Goal: Task Accomplishment & Management: Complete application form

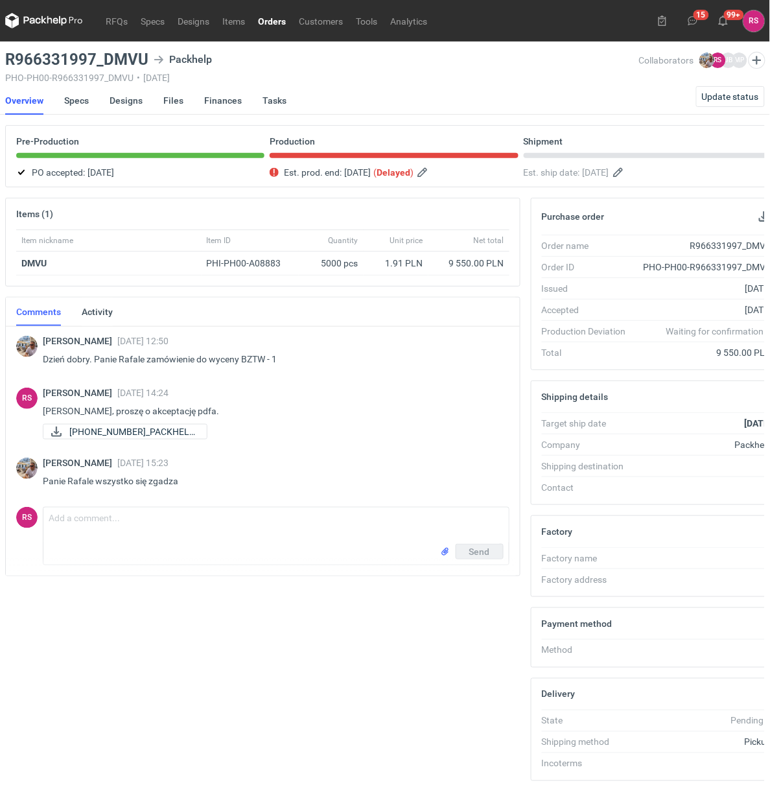
click at [267, 18] on link "Orders" at bounding box center [272, 21] width 41 height 16
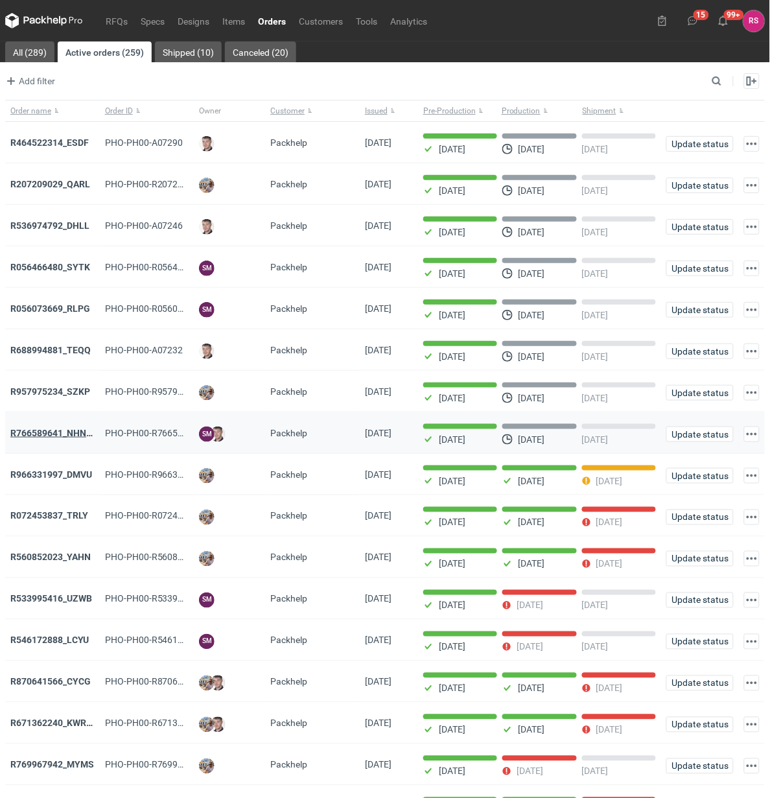
click at [70, 432] on strong "R766589641_NHNS_LUSD" at bounding box center [64, 433] width 108 height 10
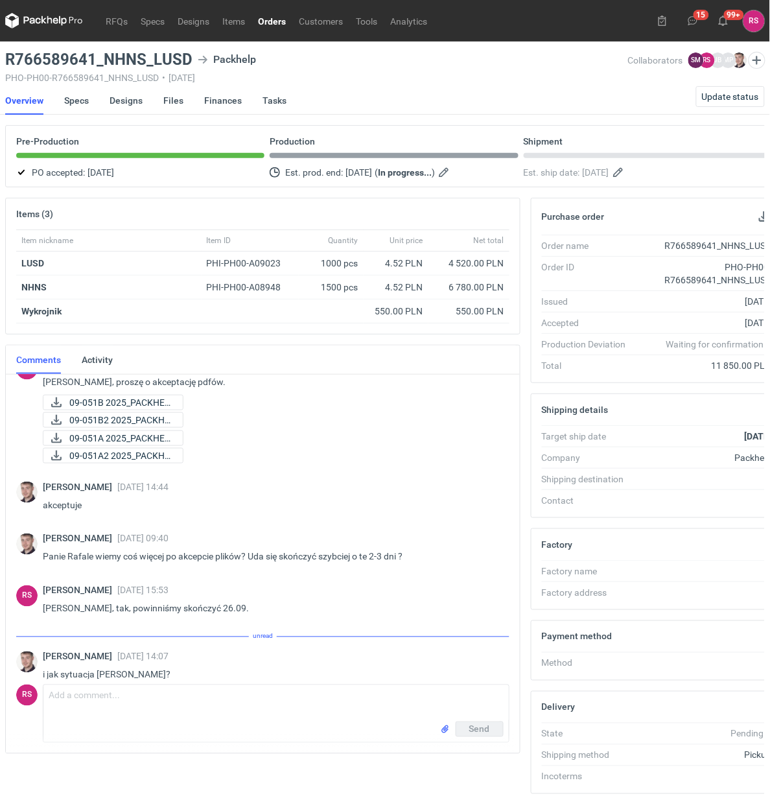
scroll to position [381, 0]
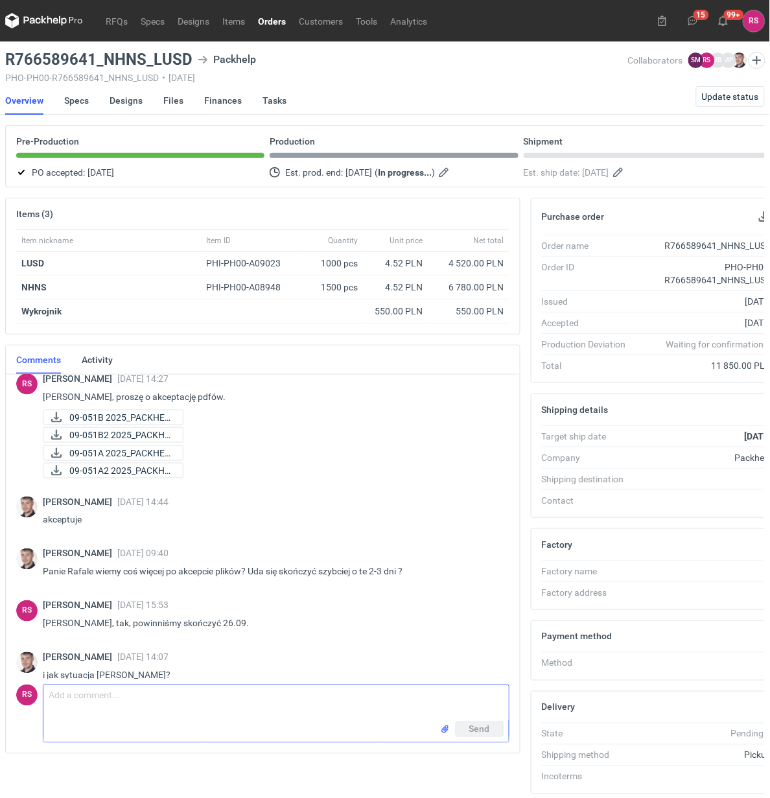
click at [186, 694] on textarea "Comment message" at bounding box center [276, 703] width 466 height 36
click at [228, 698] on textarea "Panie Macieju, powinniśmy zaraz zgłosić - jhest gotowe." at bounding box center [276, 703] width 466 height 36
click at [348, 695] on textarea "Panie Macieju, powinniśmy zaraz zgłosić - jest gotowe." at bounding box center [276, 703] width 466 height 36
type textarea "Panie Macieju, powinniśmy zaraz zgłosić - jest gotowe."
click at [479, 728] on span "Send" at bounding box center [480, 729] width 21 height 9
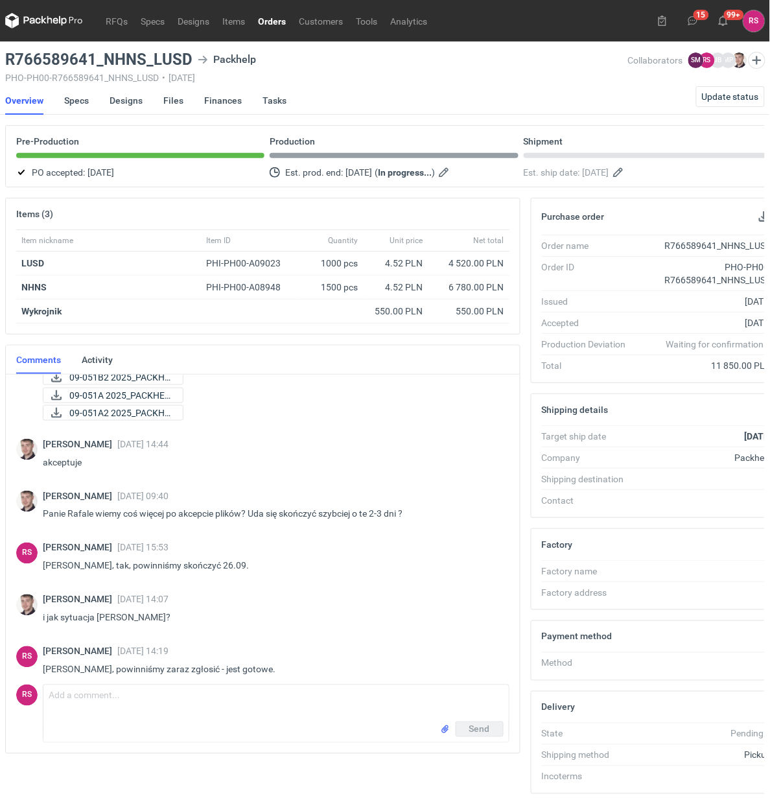
scroll to position [433, 0]
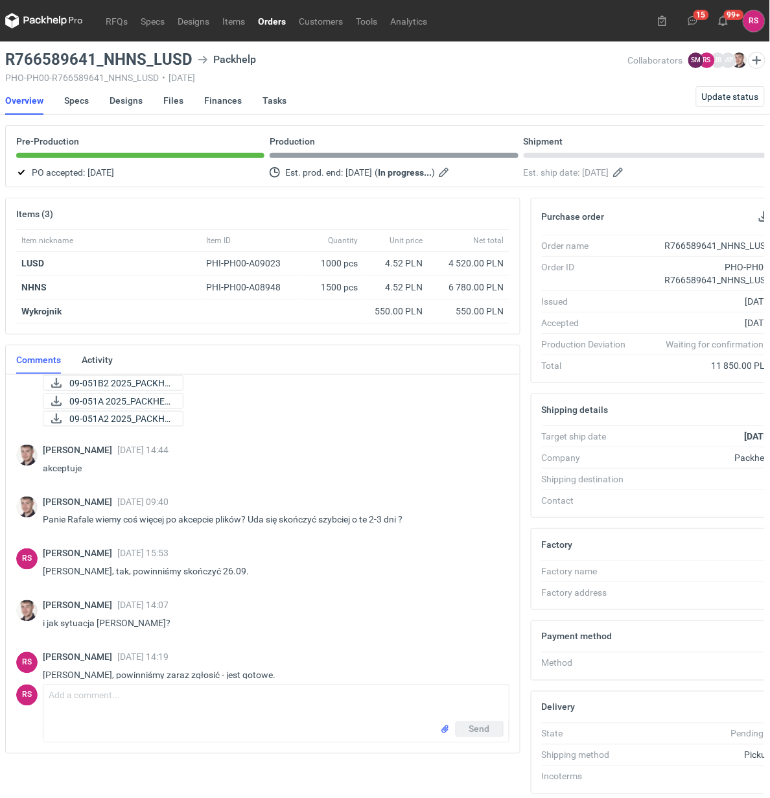
click at [274, 18] on link "Orders" at bounding box center [272, 21] width 41 height 16
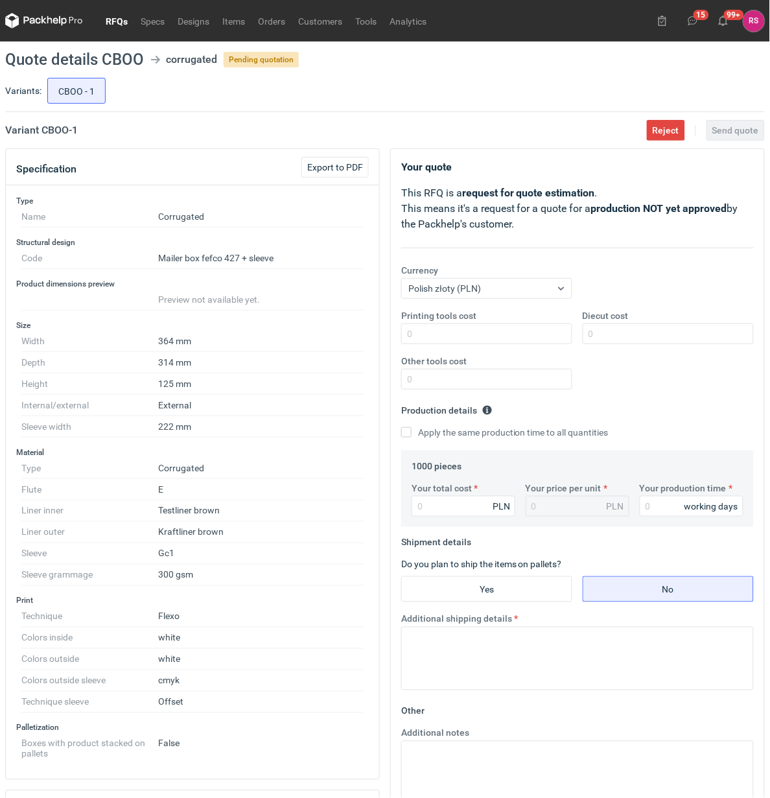
click at [118, 20] on link "RFQs" at bounding box center [116, 21] width 35 height 16
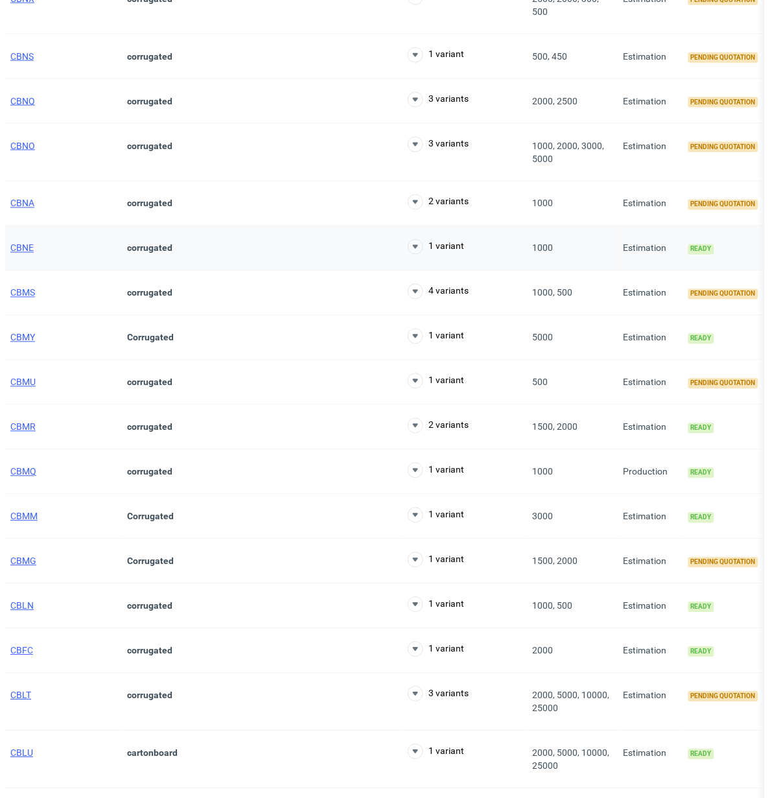
scroll to position [486, 0]
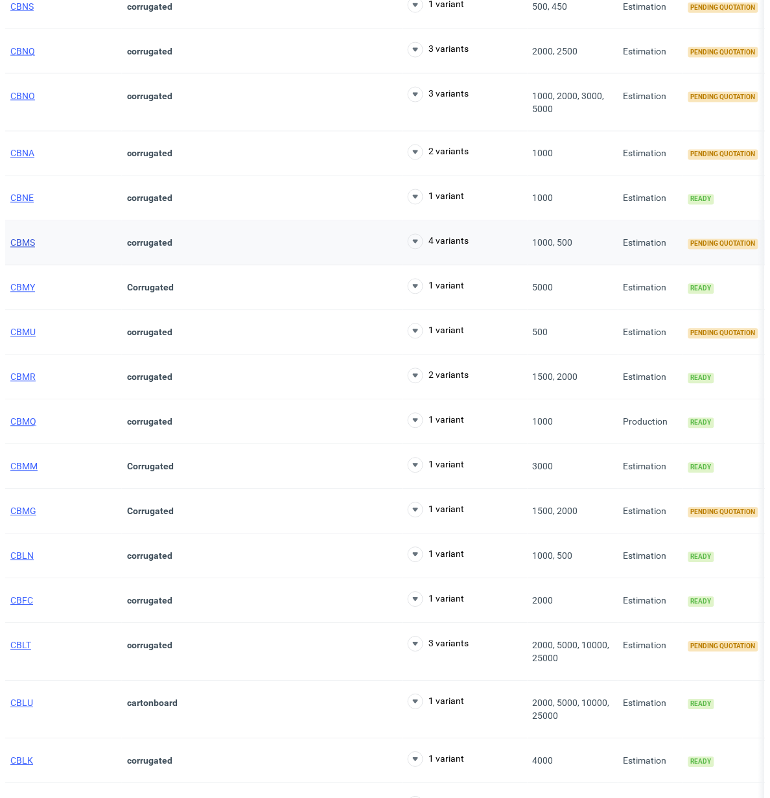
click at [21, 248] on span "CBMS" at bounding box center [22, 243] width 25 height 10
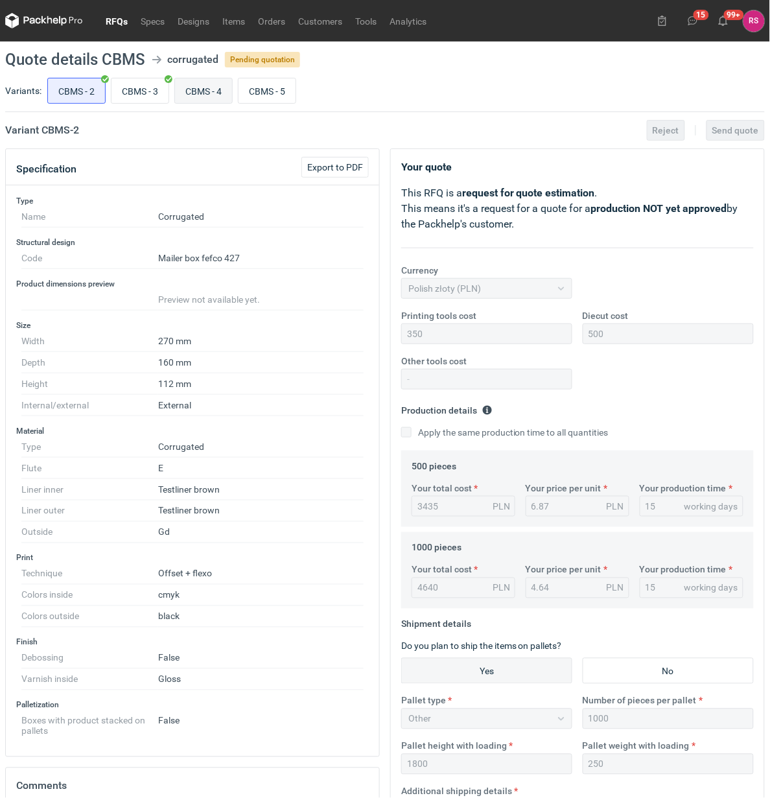
click at [211, 89] on input "CBMS - 4" at bounding box center [203, 90] width 57 height 25
radio input "true"
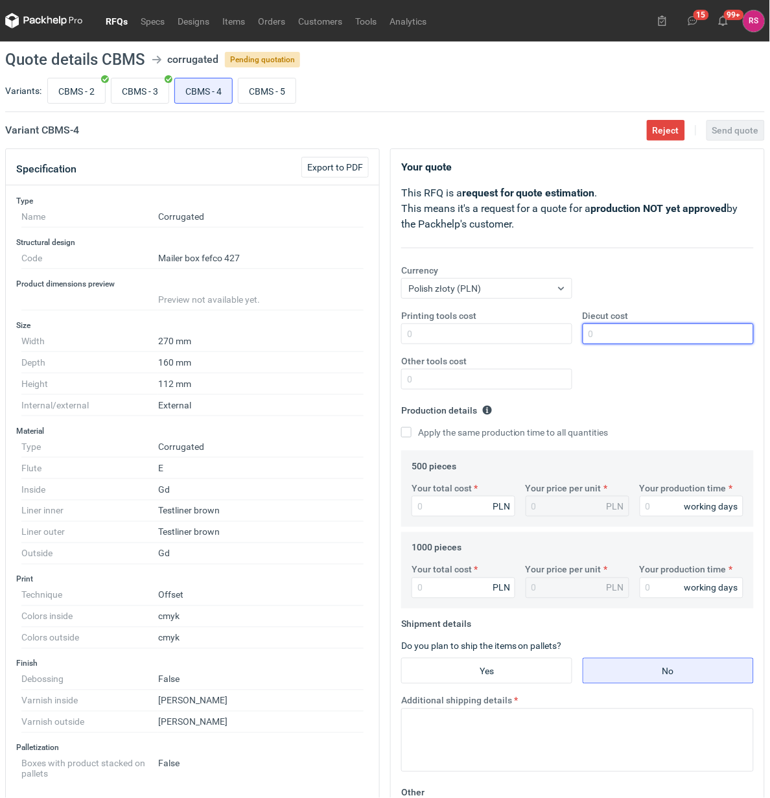
click at [629, 331] on input "Diecut cost" at bounding box center [668, 334] width 171 height 21
type input "500"
click at [401, 427] on input "Apply the same production time to all quantities" at bounding box center [406, 432] width 10 height 10
checkbox input "true"
type input "5465"
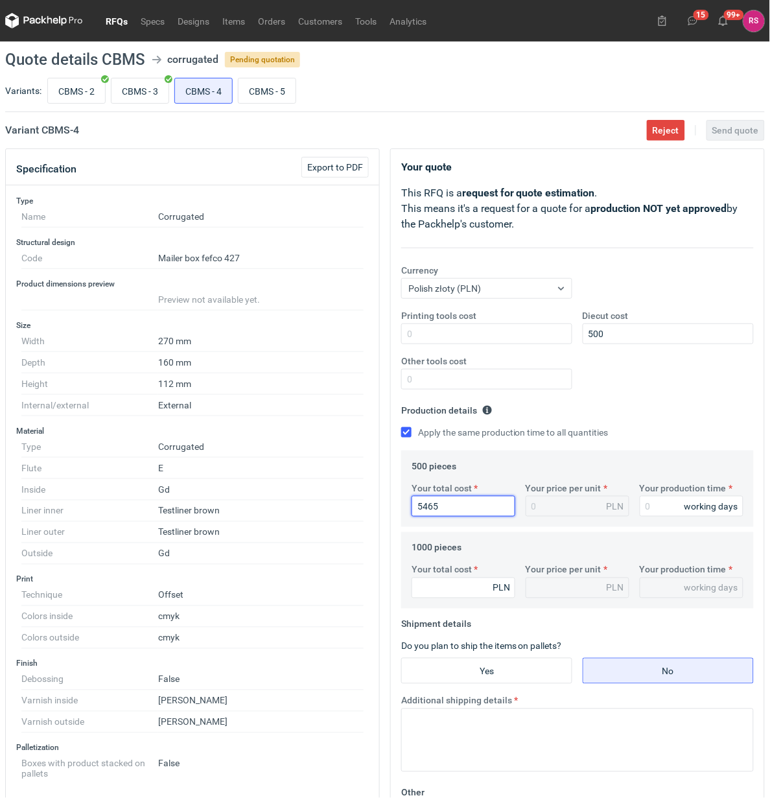
type input "10.93"
type input "5465"
type input "1"
type input "15"
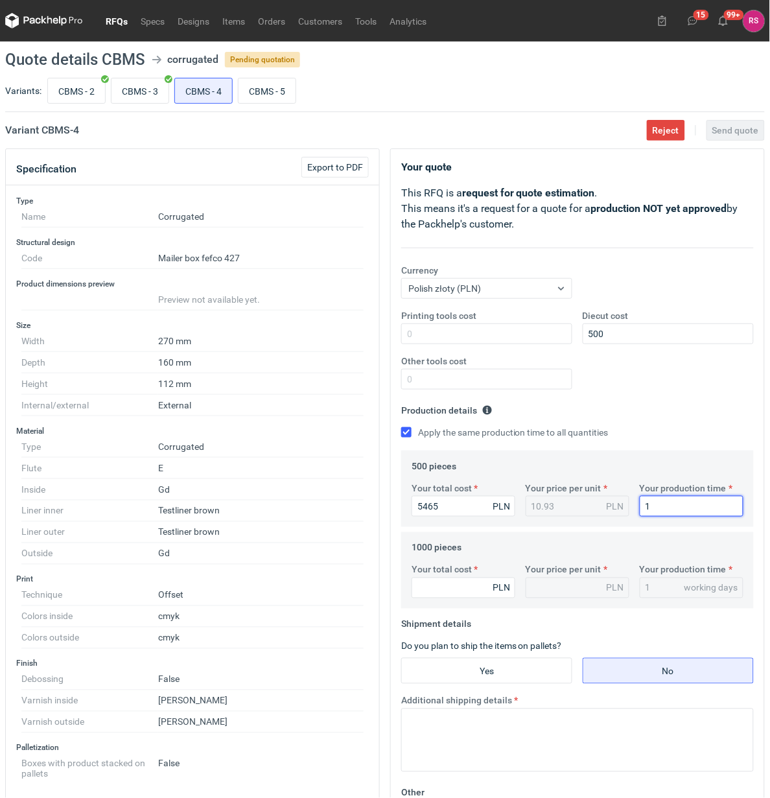
type input "15"
type input "6950"
type input "6.95"
type input "6950"
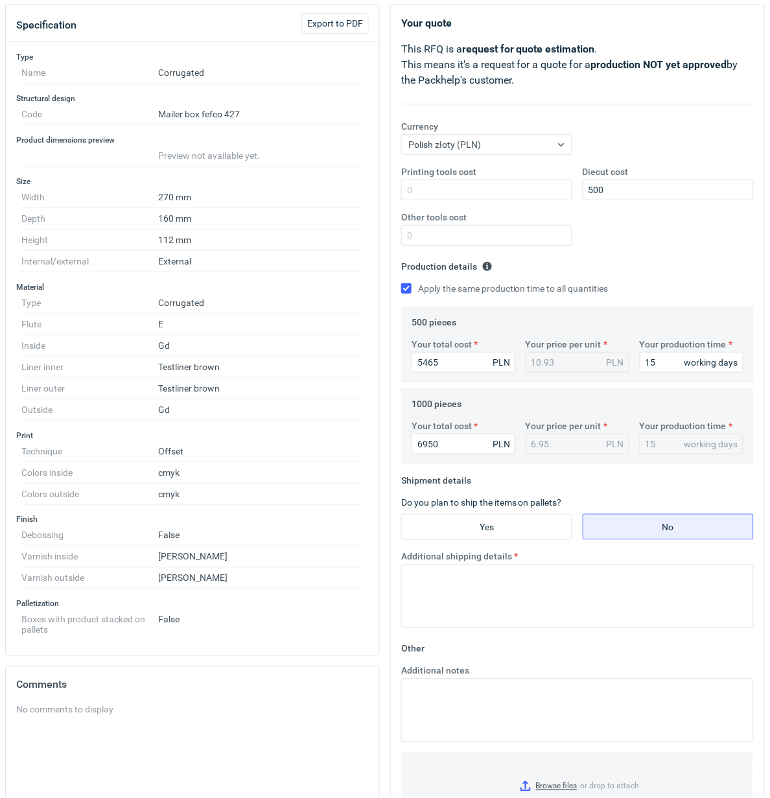
scroll to position [162, 0]
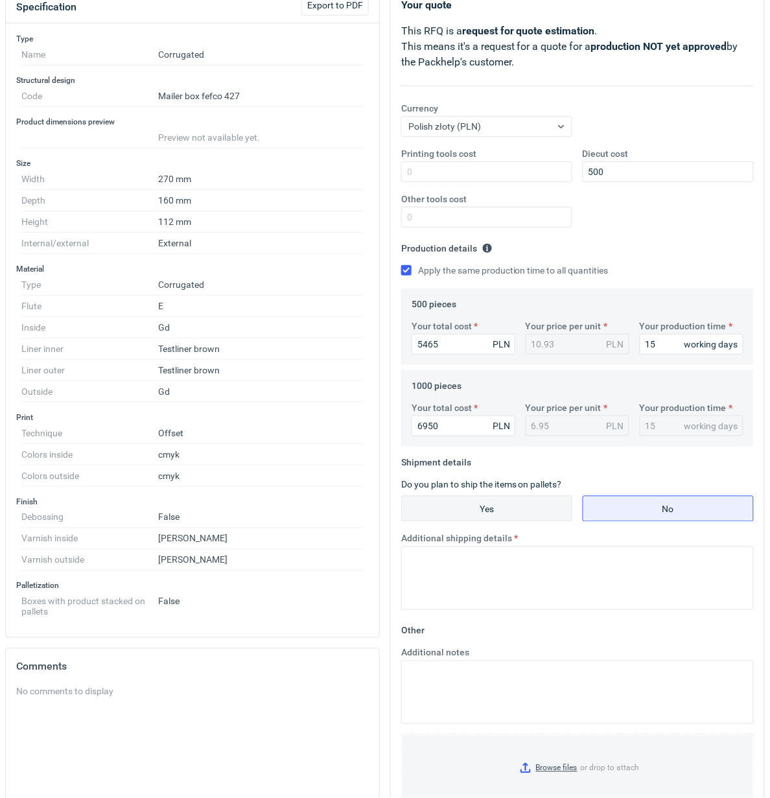
click at [497, 512] on input "Yes" at bounding box center [487, 509] width 170 height 25
radio input "true"
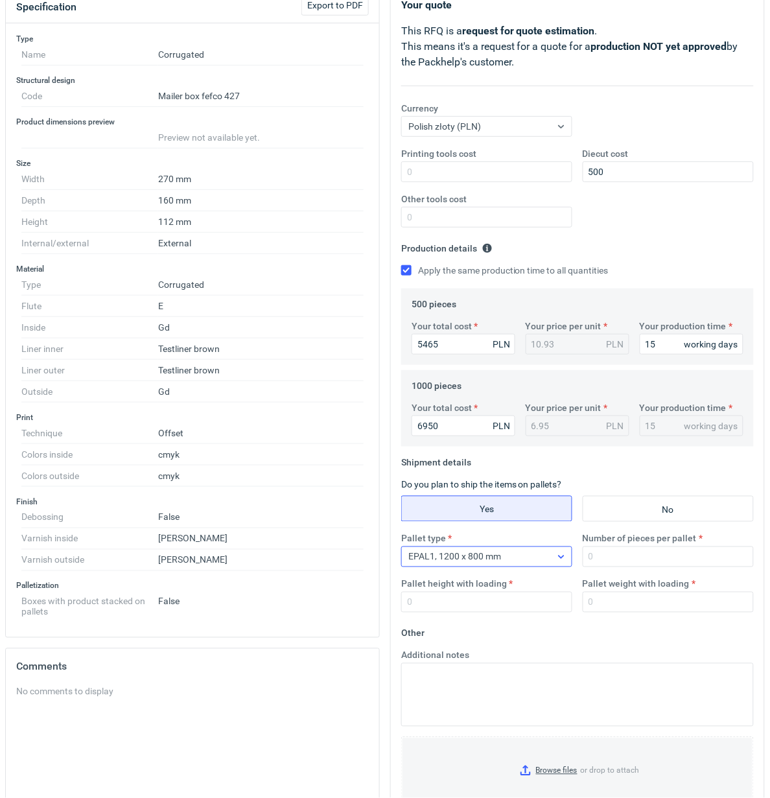
click at [562, 562] on icon at bounding box center [561, 557] width 10 height 10
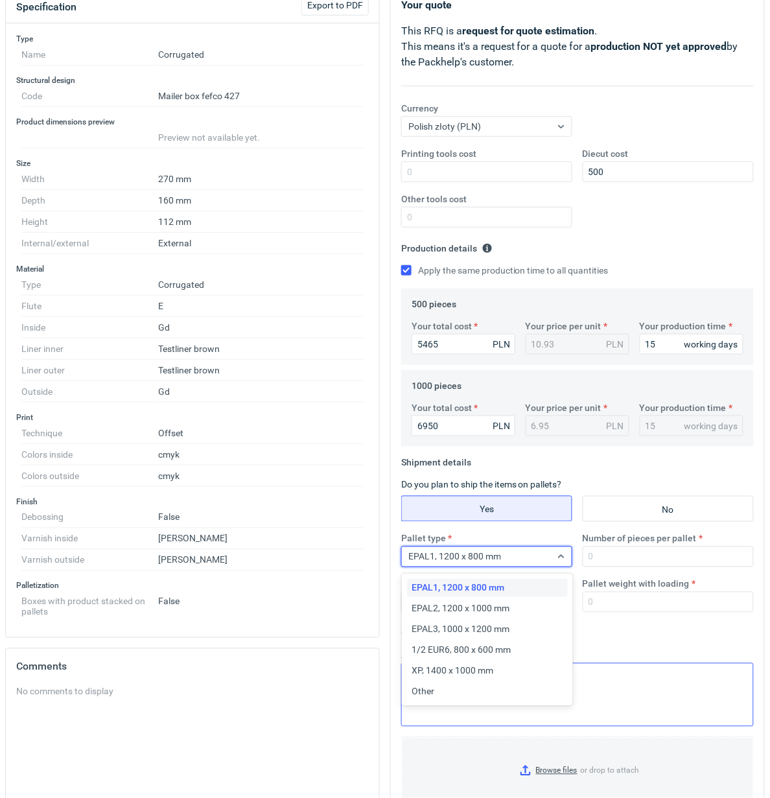
drag, startPoint x: 473, startPoint y: 686, endPoint x: 495, endPoint y: 673, distance: 25.0
click at [473, 687] on div "Other" at bounding box center [487, 691] width 150 height 13
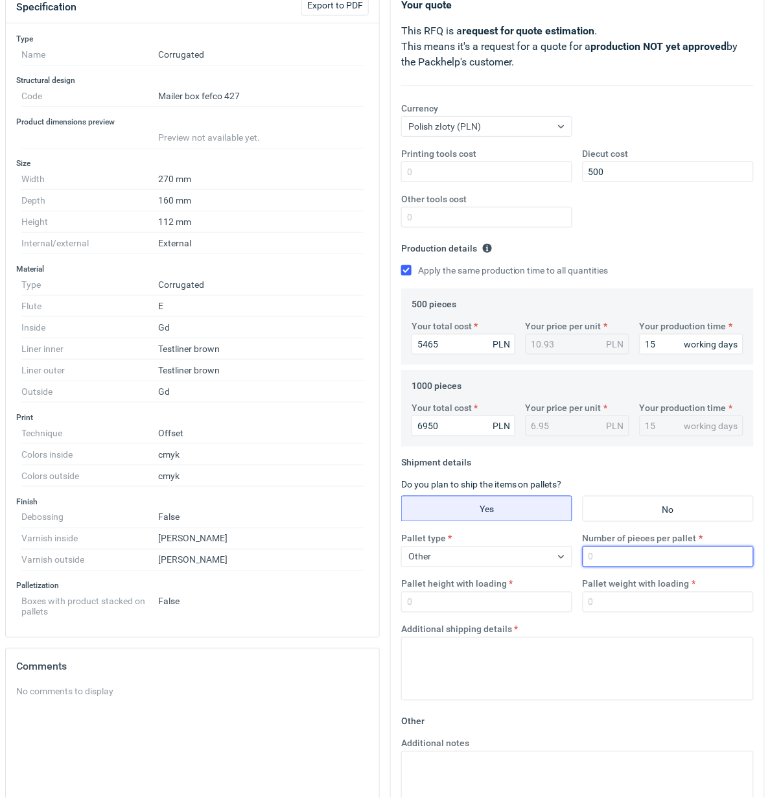
click at [654, 564] on input "Number of pieces per pallet" at bounding box center [668, 557] width 171 height 21
type input "1000"
click at [427, 606] on input "18900" at bounding box center [486, 602] width 171 height 21
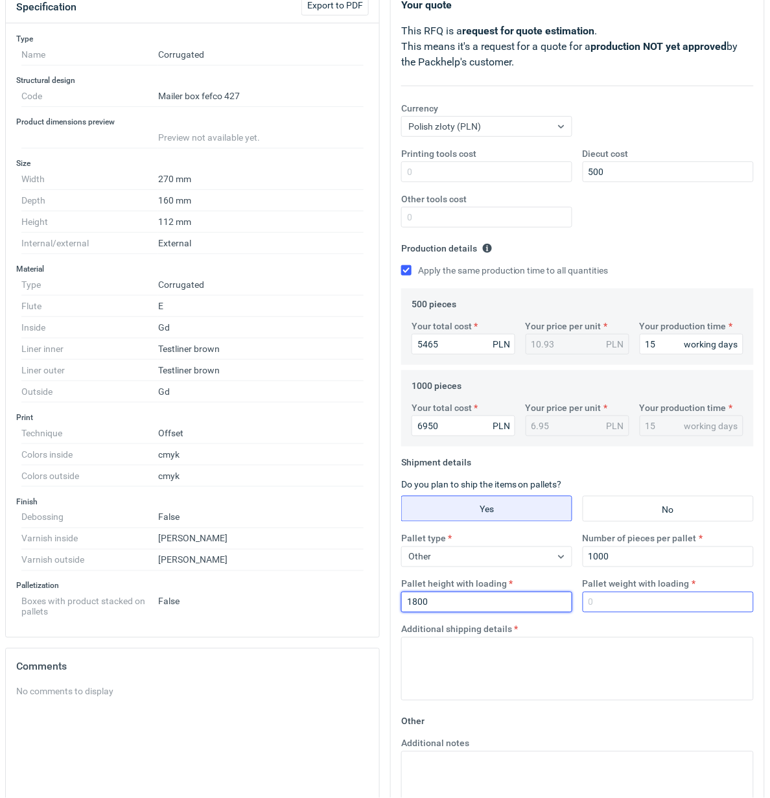
type input "1800"
click at [636, 608] on input "Pallet weight with loading" at bounding box center [668, 602] width 171 height 21
type input "250"
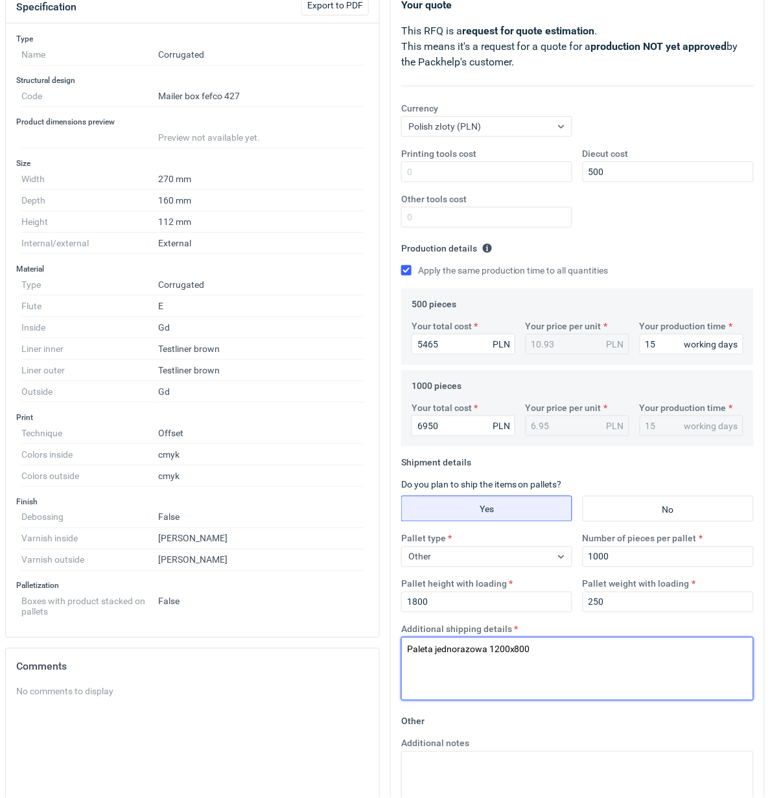
drag, startPoint x: 559, startPoint y: 650, endPoint x: 331, endPoint y: 631, distance: 228.5
click at [334, 633] on div "Specification Export to PDF Type Name Corrugated Structural design Code Mailer …" at bounding box center [385, 472] width 770 height 973
click at [646, 665] on textarea "Paleta jednorazowa 1200x800" at bounding box center [577, 669] width 353 height 64
drag, startPoint x: 558, startPoint y: 649, endPoint x: 308, endPoint y: 634, distance: 250.8
click at [308, 634] on div "Specification Export to PDF Type Name Corrugated Structural design Code Mailer …" at bounding box center [385, 472] width 770 height 973
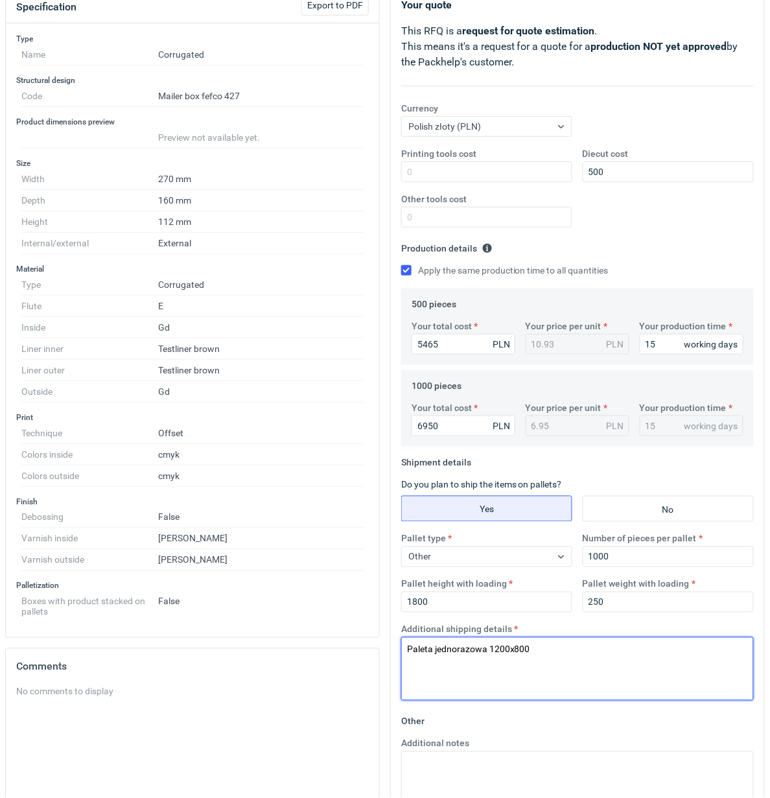
scroll to position [0, 0]
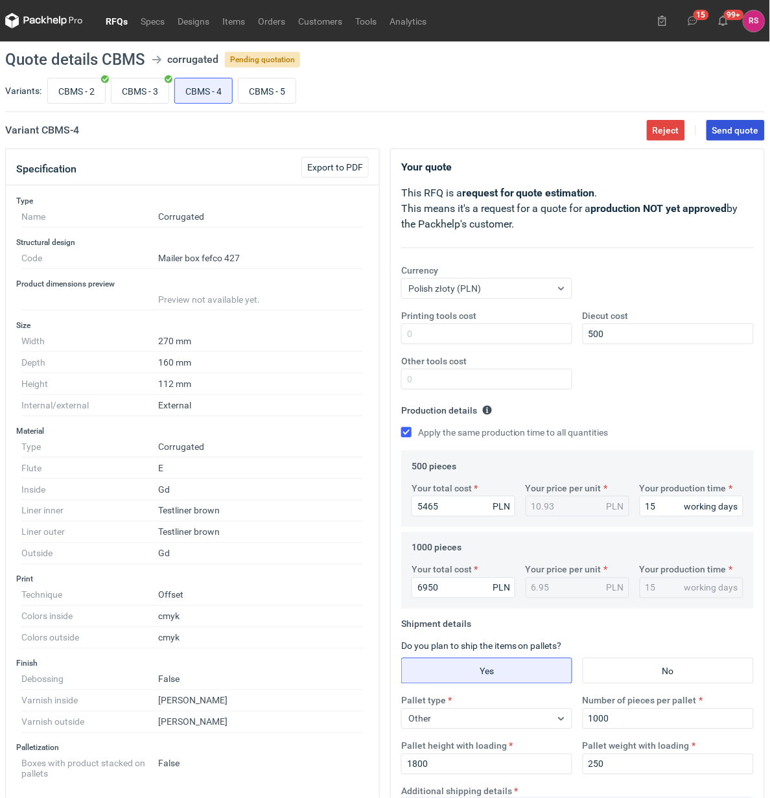
type textarea "Paleta jednorazowa 1200x800"
click at [734, 121] on button "Send quote" at bounding box center [736, 130] width 58 height 21
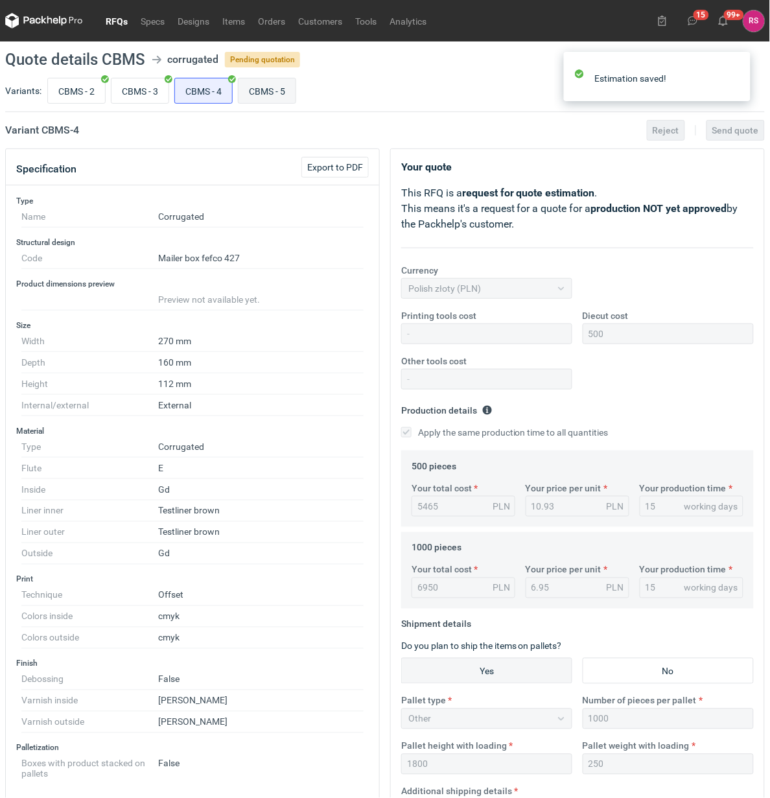
click at [274, 86] on input "CBMS - 5" at bounding box center [267, 90] width 57 height 25
radio input "true"
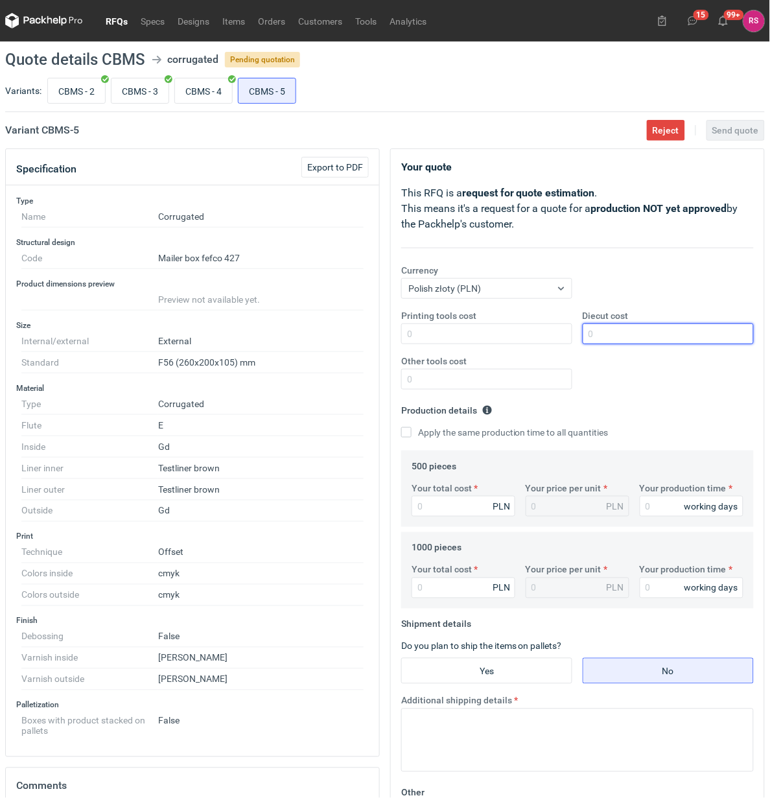
click at [630, 331] on input "Diecut cost" at bounding box center [668, 334] width 171 height 21
type input "500"
click at [401, 427] on input "Apply the same production time to all quantities" at bounding box center [406, 432] width 10 height 10
checkbox input "true"
type input "5105"
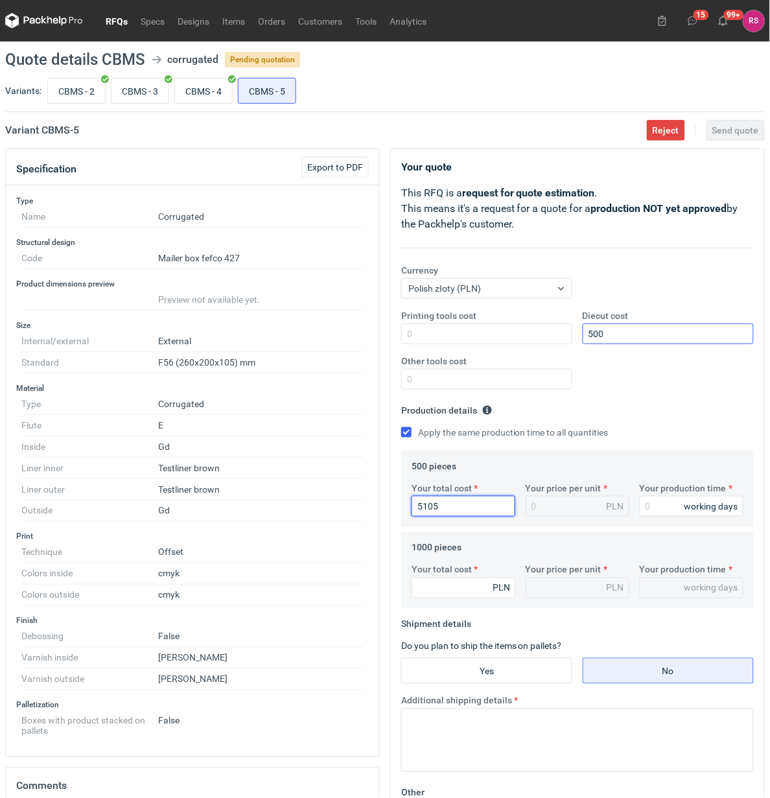
type input "10.21"
type input "5105"
type input "1"
type input "15"
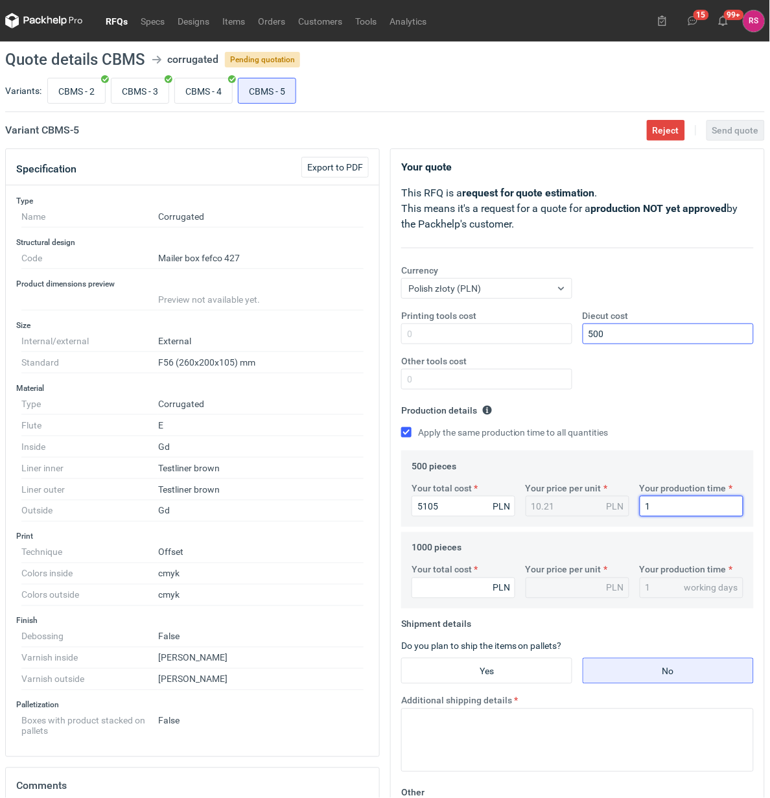
type input "15"
type input "6690"
type input "6.69"
type input "6690"
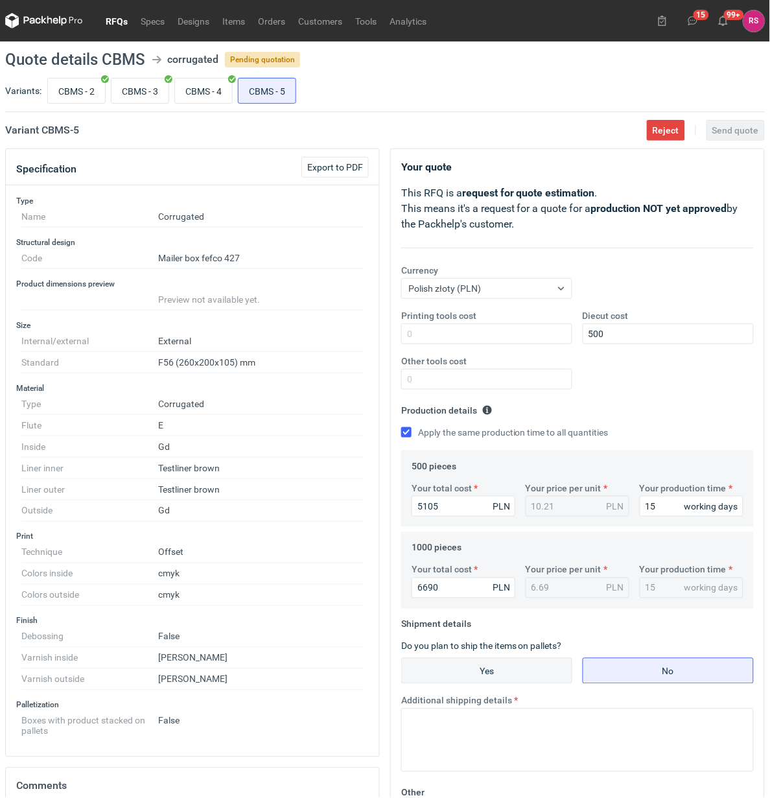
click at [508, 667] on input "Yes" at bounding box center [487, 671] width 170 height 25
radio input "true"
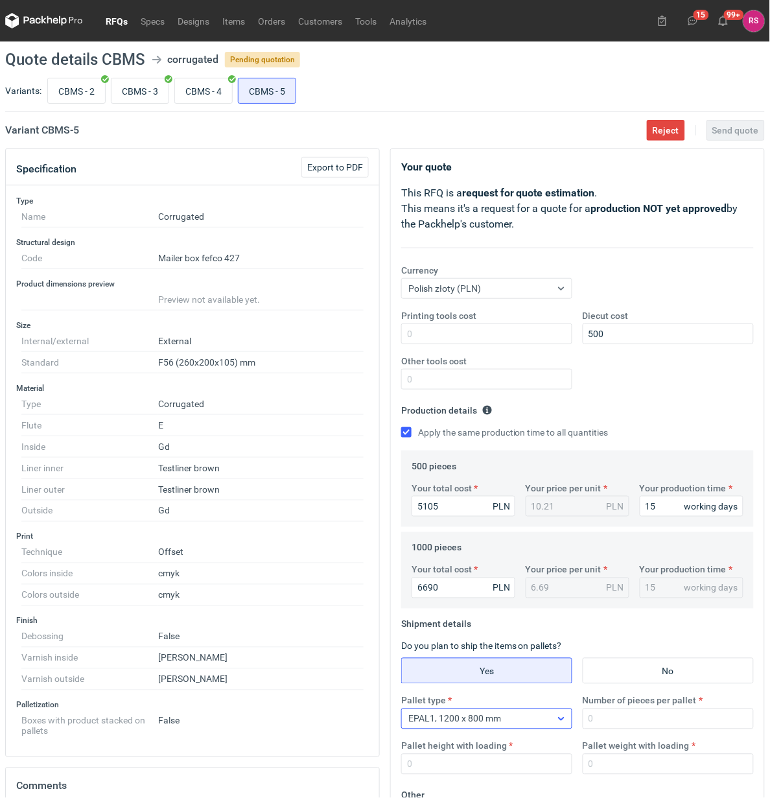
click at [562, 719] on icon at bounding box center [561, 719] width 10 height 10
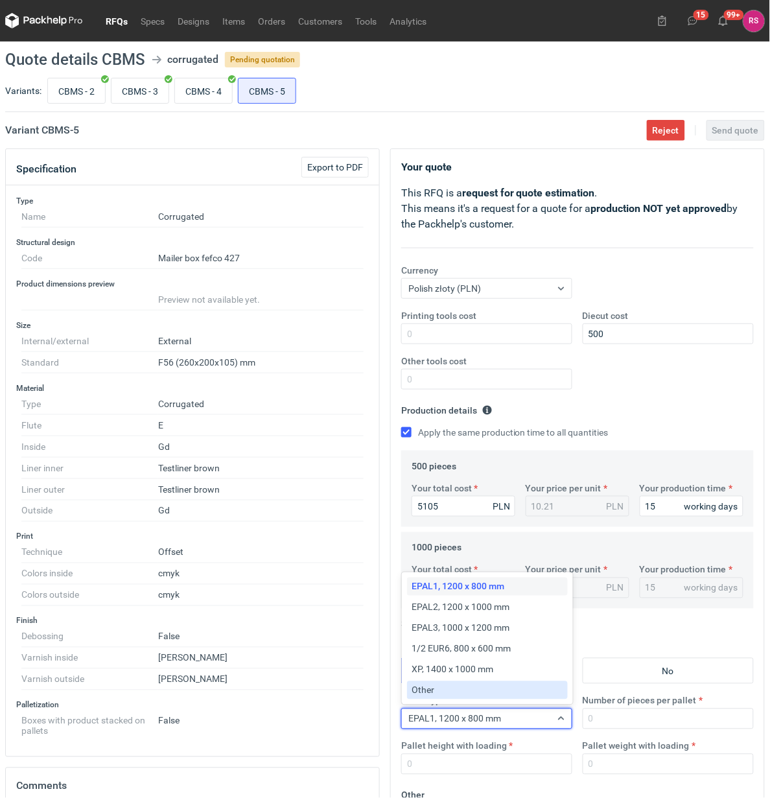
click at [432, 691] on span "Other" at bounding box center [423, 690] width 23 height 13
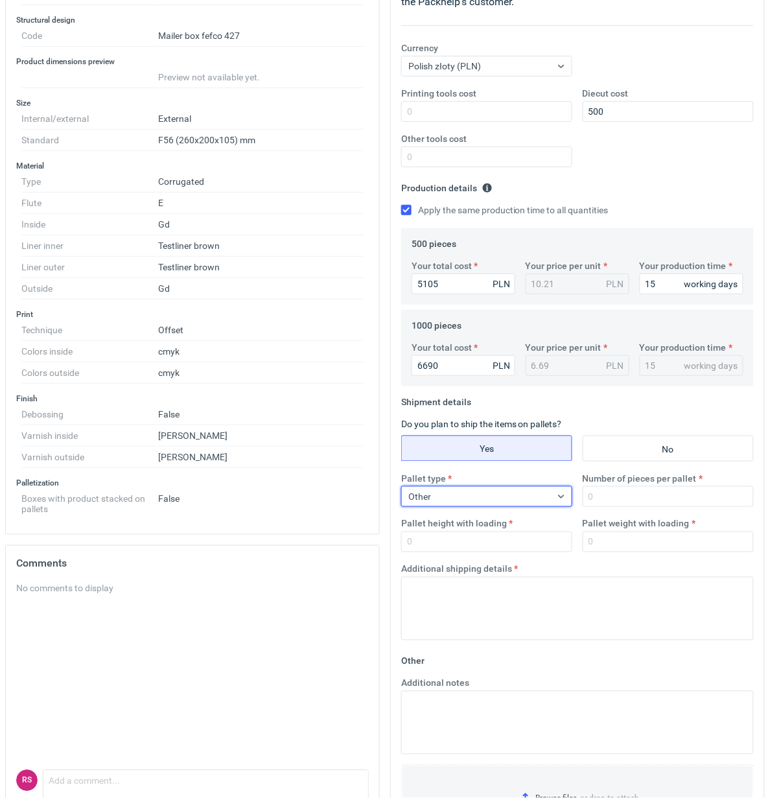
scroll to position [291, 0]
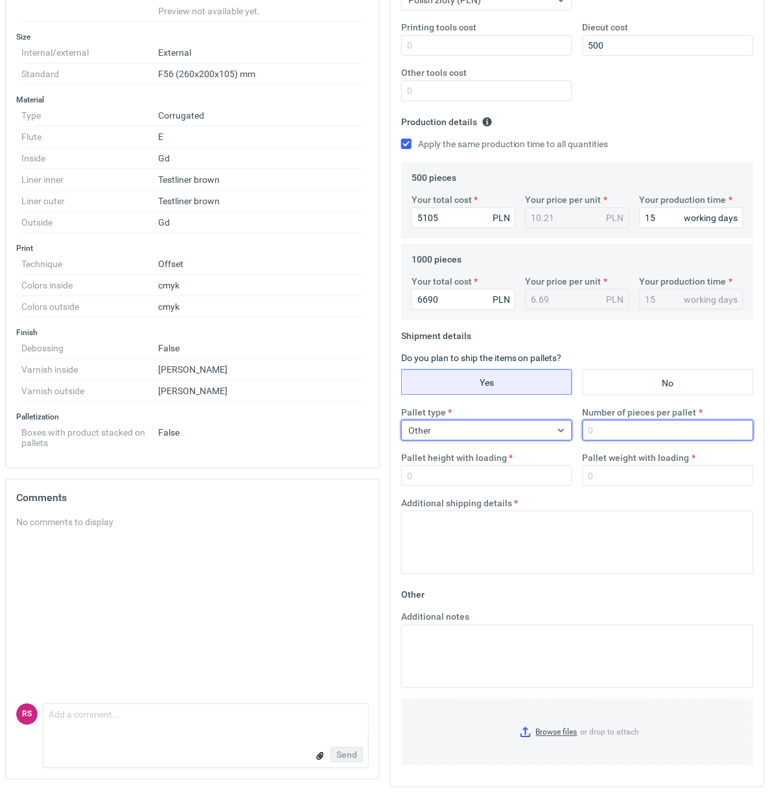
click at [655, 435] on input "Number of pieces per pallet" at bounding box center [668, 430] width 171 height 21
type input "1000"
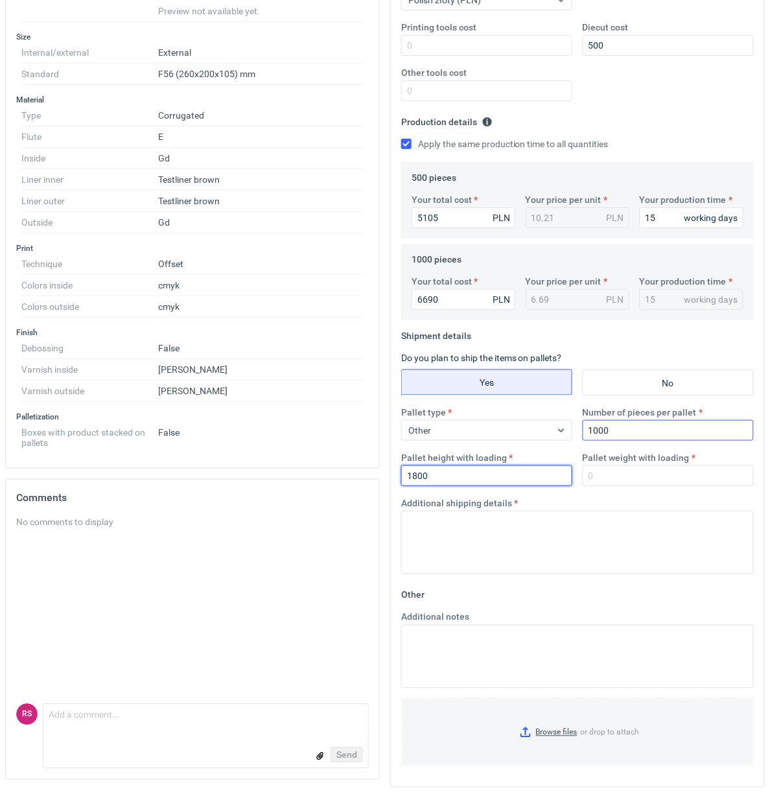
type input "1800"
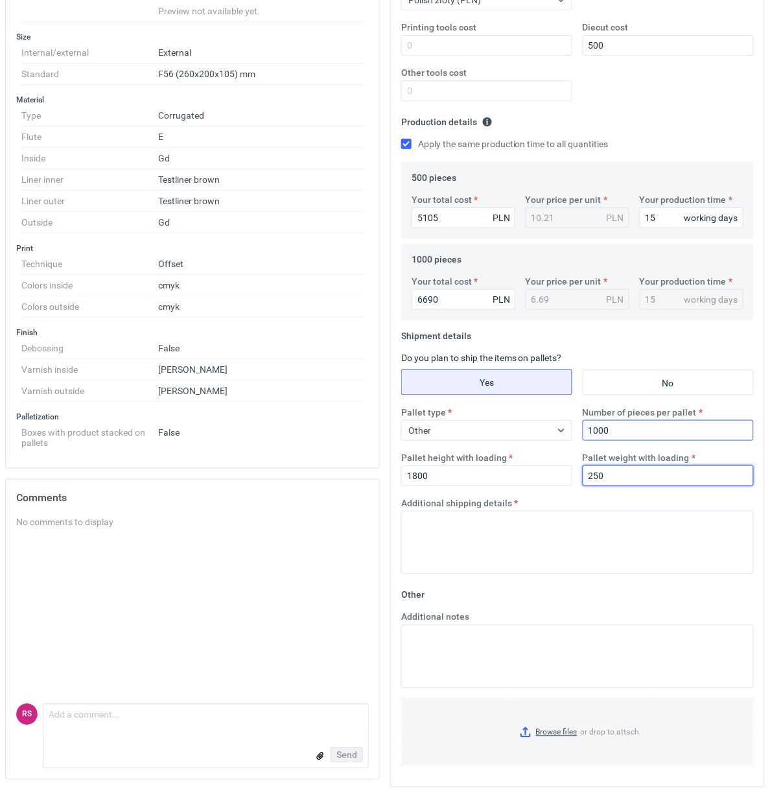
type input "250"
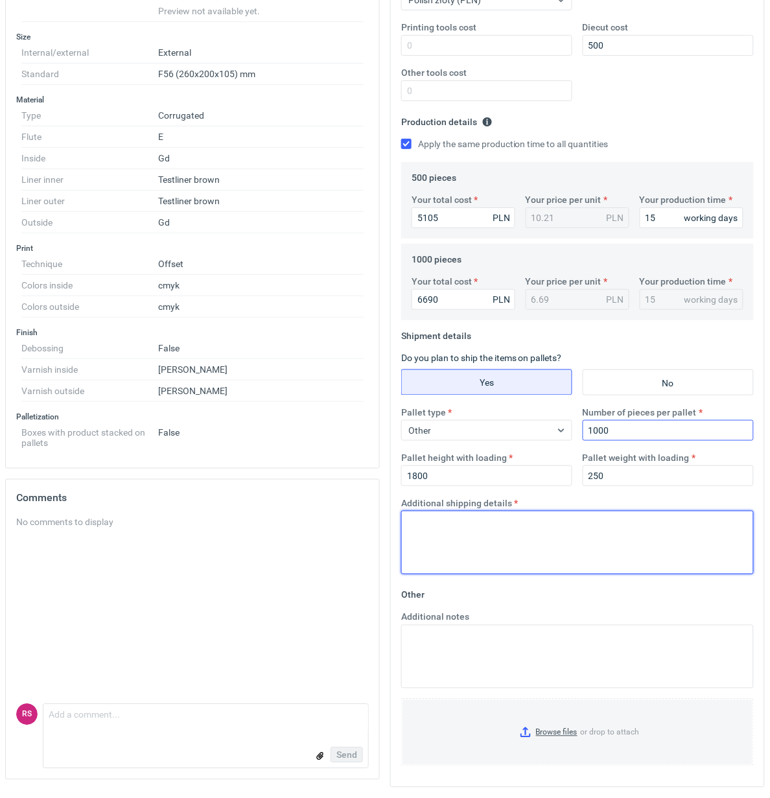
paste textarea "Paleta jednorazowa 1200x800"
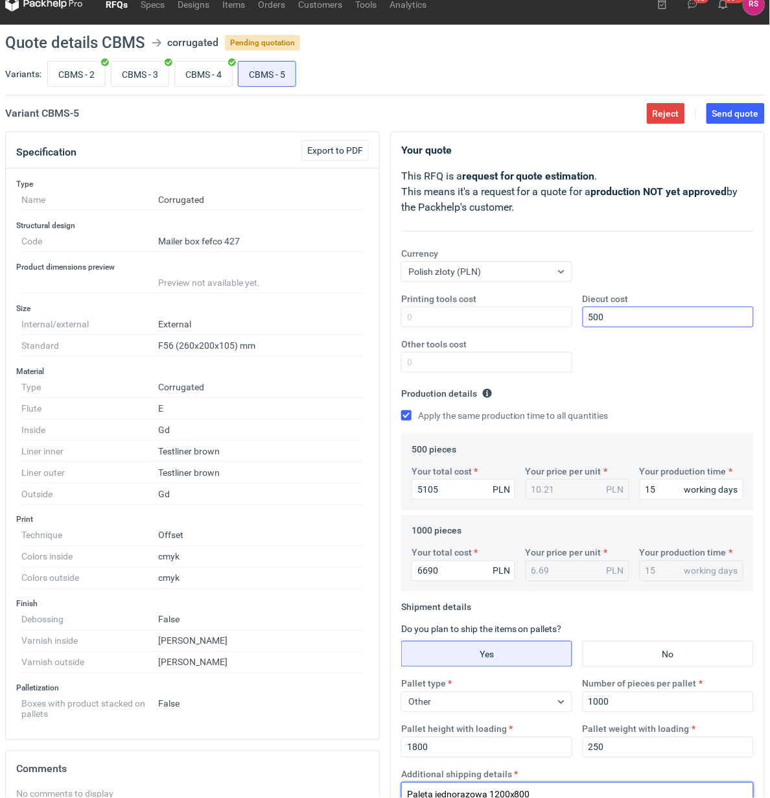
scroll to position [0, 0]
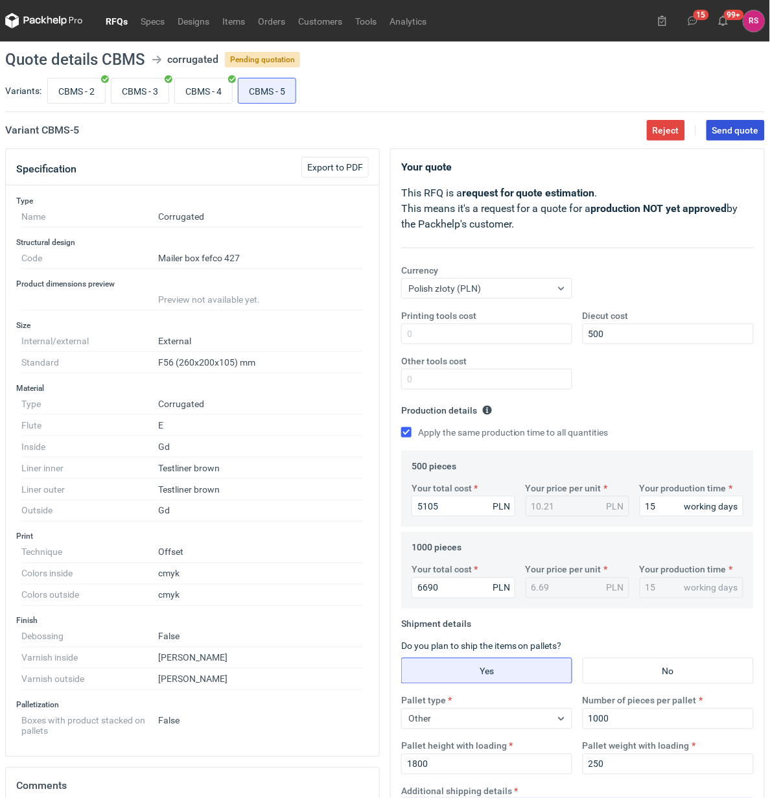
type textarea "Paleta jednorazowa 1200x800"
click at [739, 126] on span "Send quote" at bounding box center [736, 130] width 47 height 9
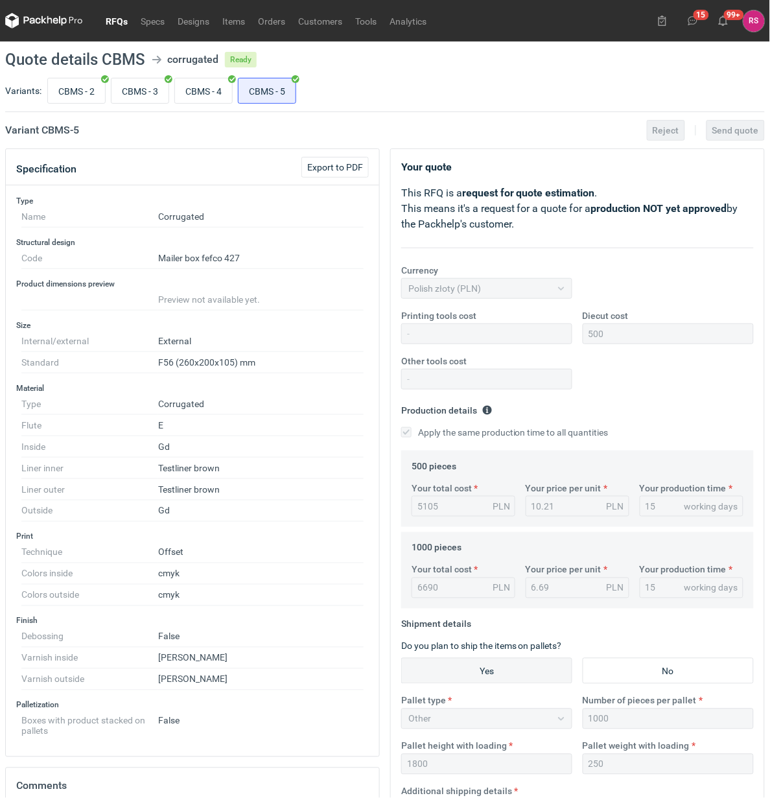
click at [117, 19] on link "RFQs" at bounding box center [116, 21] width 35 height 16
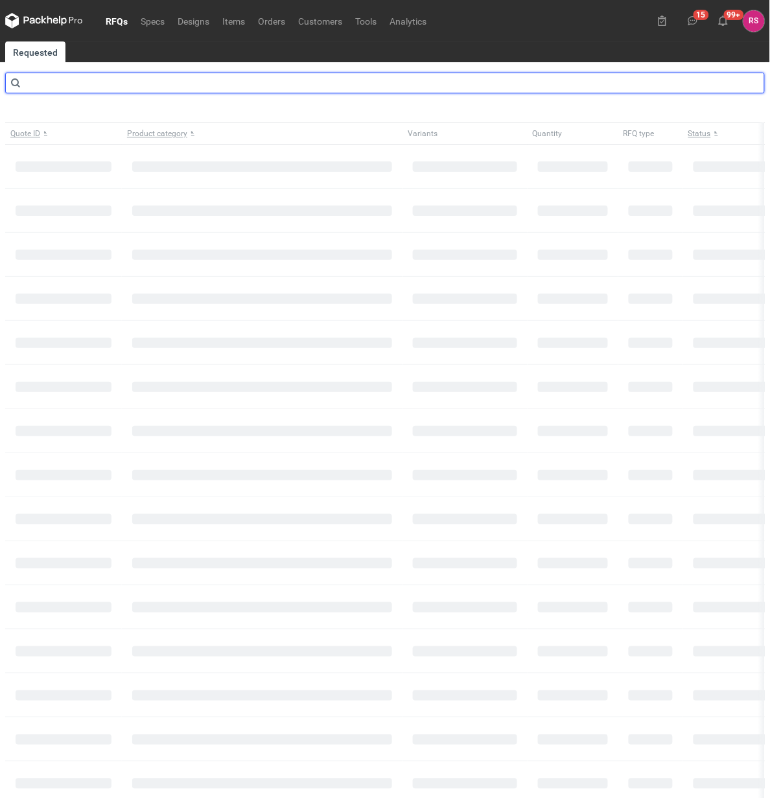
click at [162, 84] on input "text" at bounding box center [385, 83] width 760 height 21
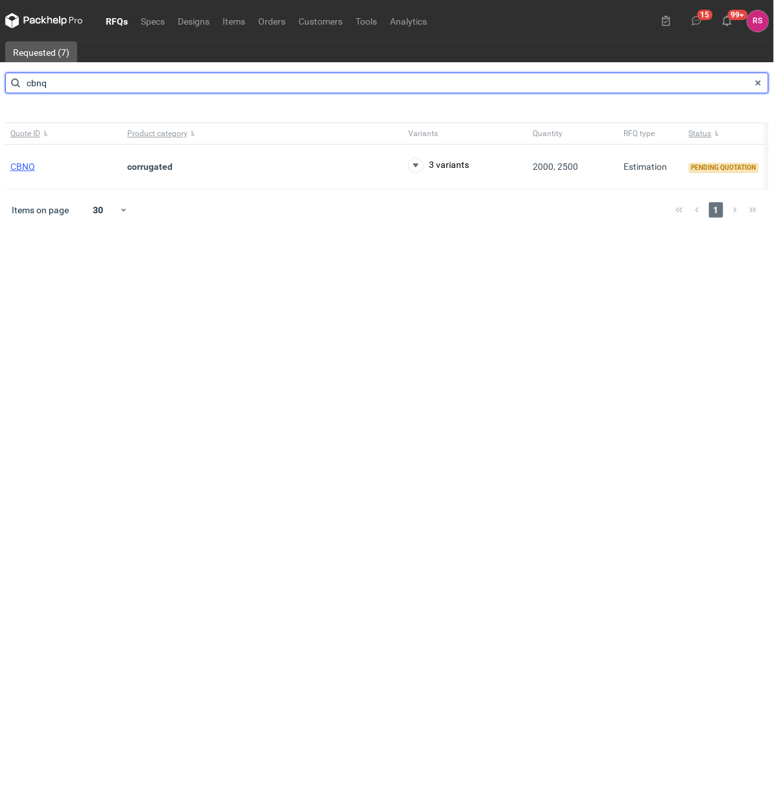
type input "cbnq"
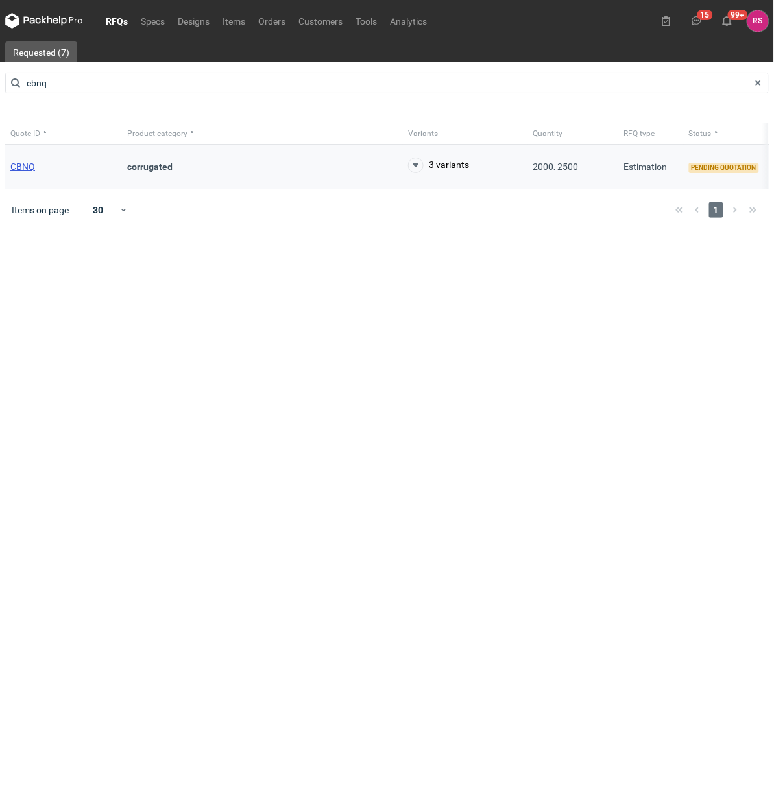
click at [23, 162] on span "CBNQ" at bounding box center [22, 166] width 25 height 10
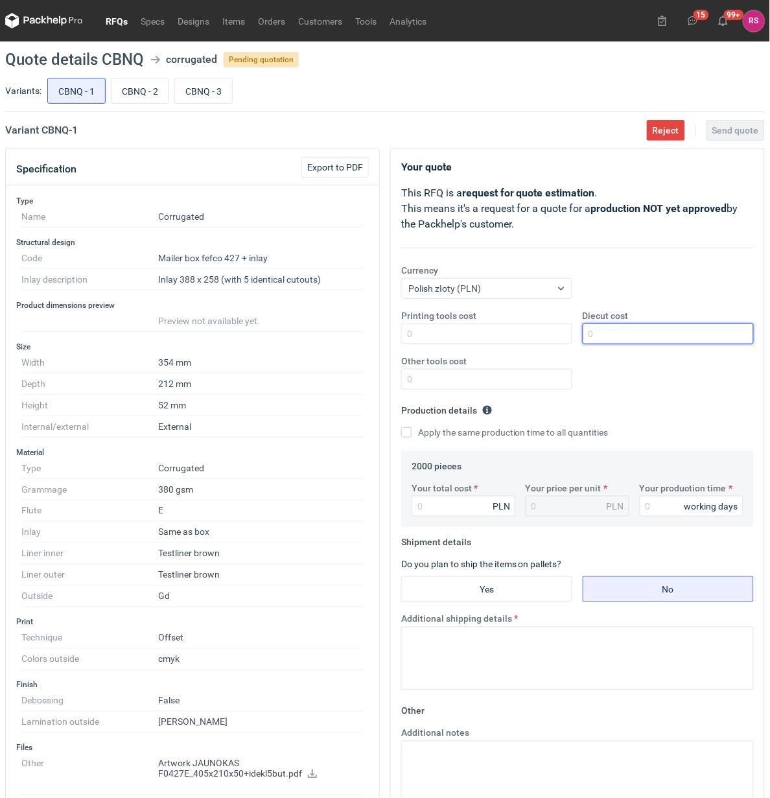
click at [632, 337] on input "Diecut cost" at bounding box center [668, 334] width 171 height 21
type input "800"
click at [401, 427] on input "Apply the same production time to all quantities" at bounding box center [406, 432] width 10 height 10
checkbox input "true"
type input "6520"
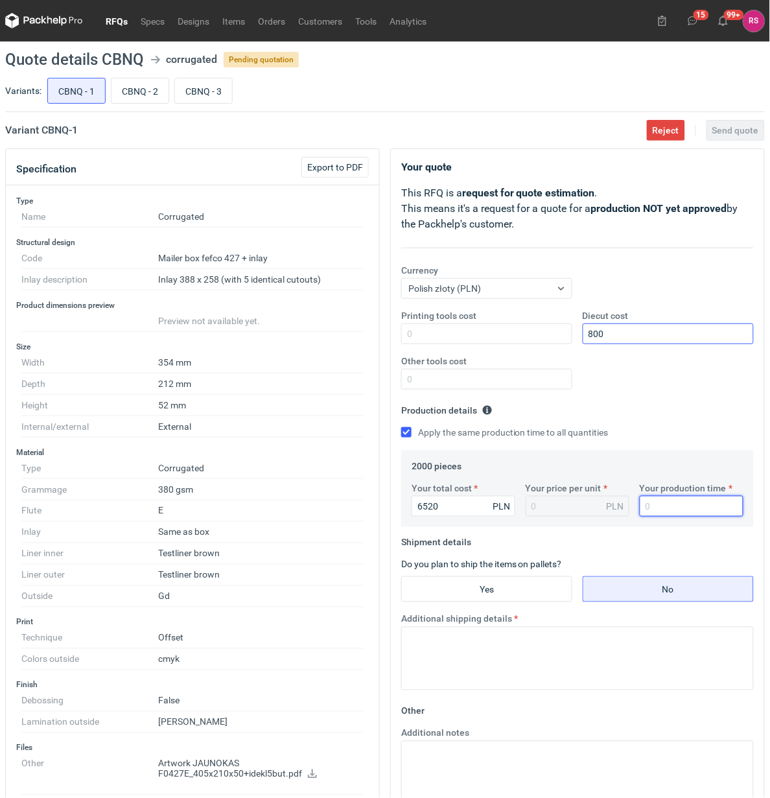
type input "3.26"
type input "15"
click at [499, 591] on input "Yes" at bounding box center [487, 589] width 170 height 25
radio input "true"
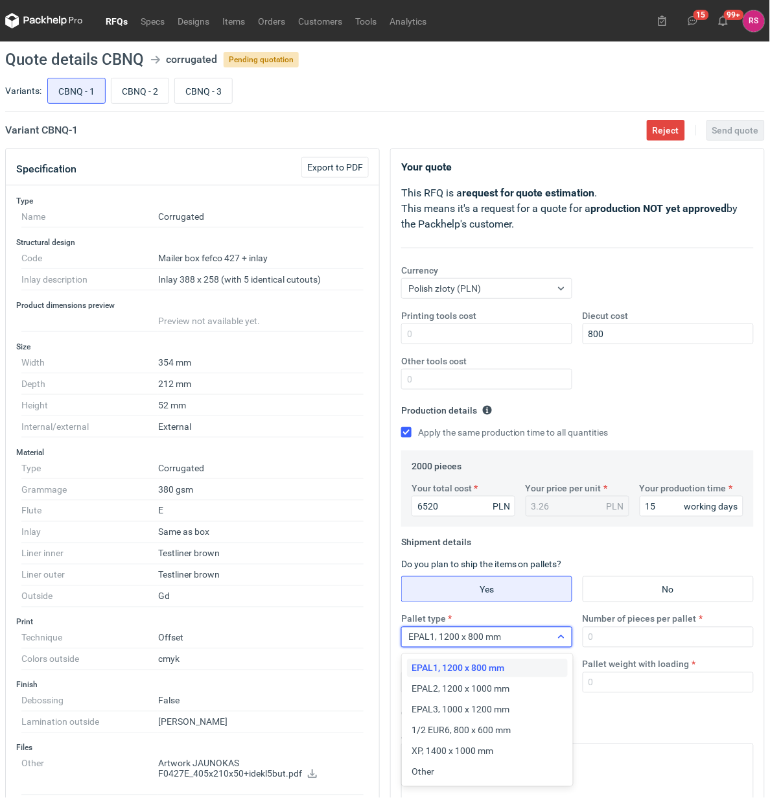
click at [565, 642] on icon at bounding box center [561, 637] width 10 height 10
click at [443, 770] on div "Other" at bounding box center [487, 772] width 150 height 13
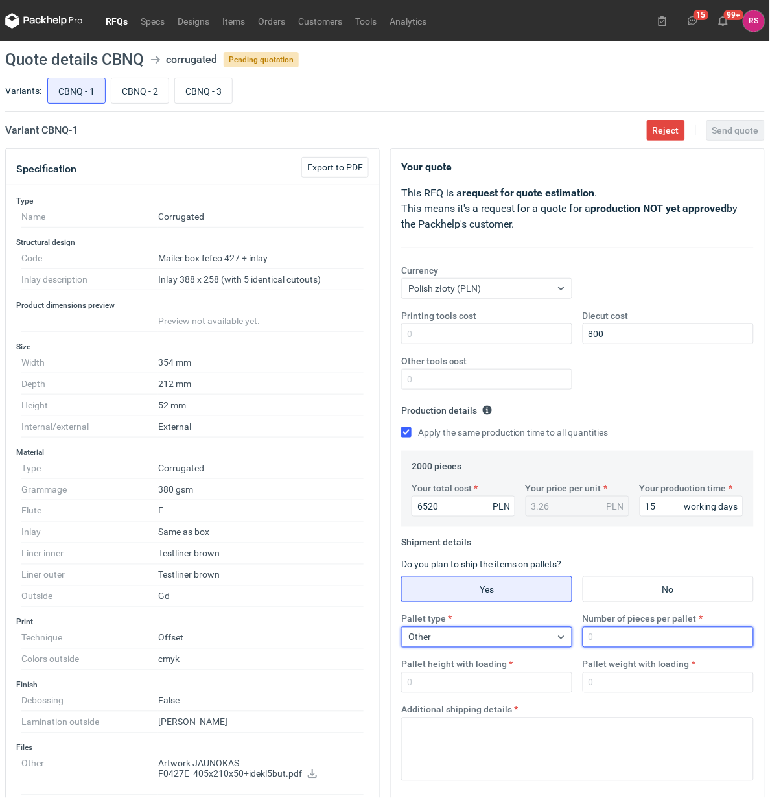
click at [626, 644] on input "Number of pieces per pallet" at bounding box center [668, 637] width 171 height 21
type input "2000"
type input "1800"
type input "300"
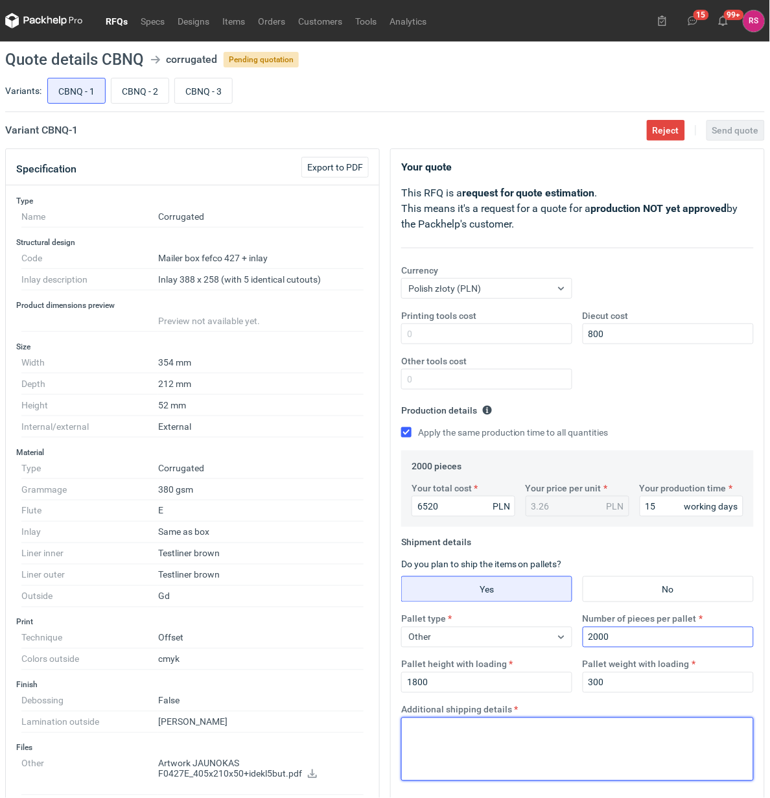
paste textarea "Paleta jednorazowa 1200x800"
click at [522, 732] on textarea "Paleta jednorazowa 1200x800" at bounding box center [577, 750] width 353 height 64
type textarea "Paleta jednorazowa 1200x830"
drag, startPoint x: 617, startPoint y: 759, endPoint x: 603, endPoint y: 749, distance: 16.7
click at [617, 759] on textarea "Paleta jednorazowa 1200x830" at bounding box center [577, 750] width 353 height 64
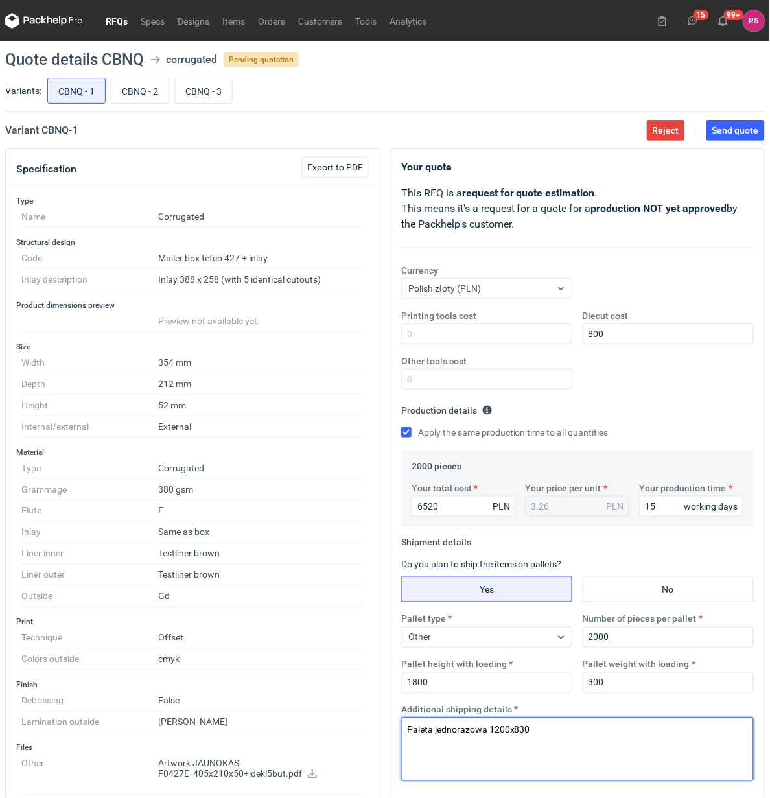
click at [580, 735] on textarea "Paleta jednorazowa 1200x830" at bounding box center [577, 750] width 353 height 64
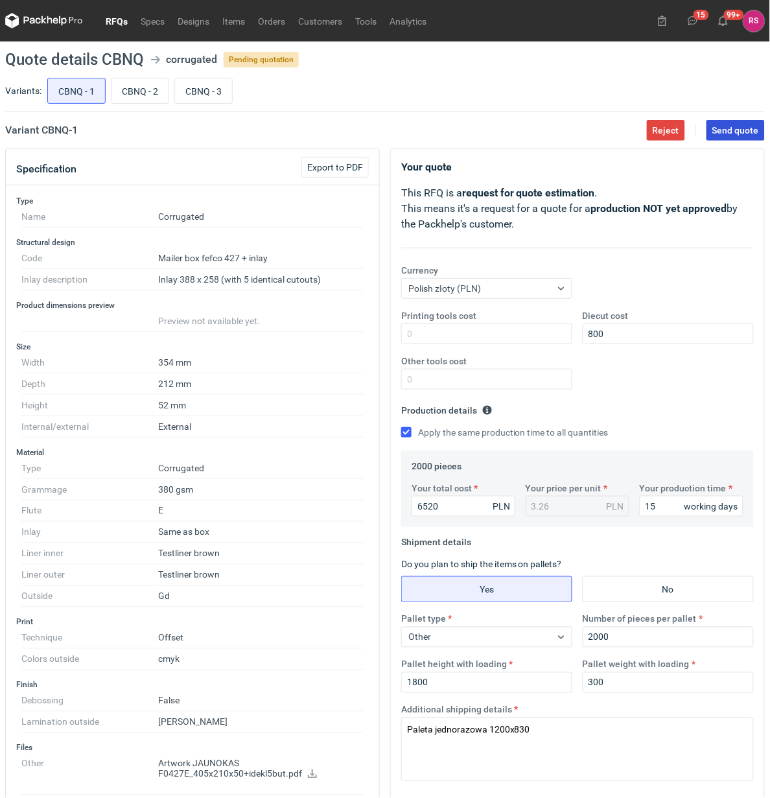
click at [732, 128] on span "Send quote" at bounding box center [736, 130] width 47 height 9
click at [147, 91] on input "CBNQ - 2" at bounding box center [140, 90] width 57 height 25
radio input "true"
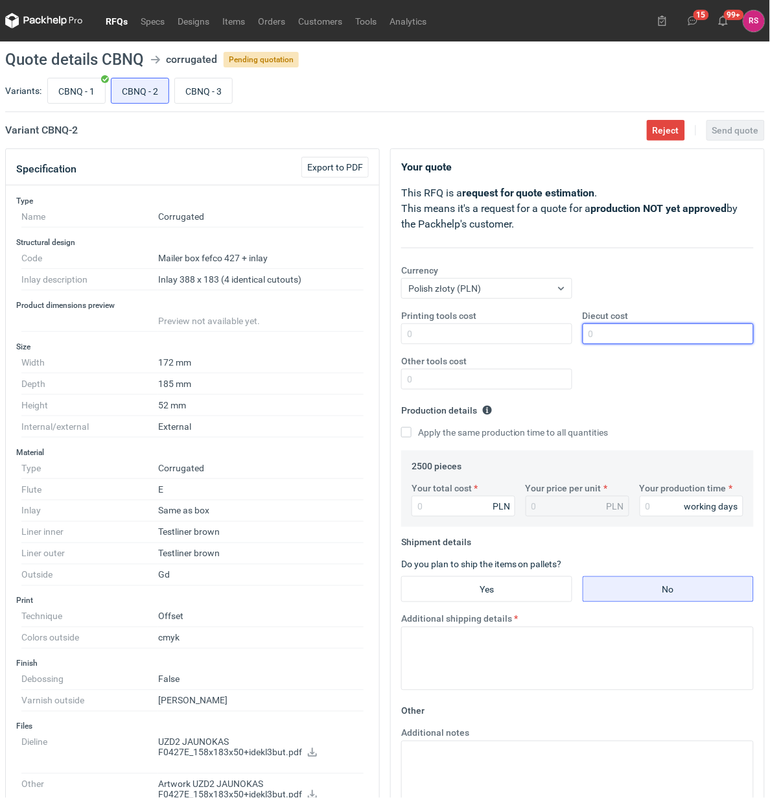
click at [630, 333] on input "Diecut cost" at bounding box center [668, 334] width 171 height 21
type input "1100"
click at [409, 432] on input "Apply the same production time to all quantities" at bounding box center [406, 432] width 10 height 10
checkbox input "true"
click at [448, 510] on input "Your total cost" at bounding box center [464, 506] width 104 height 21
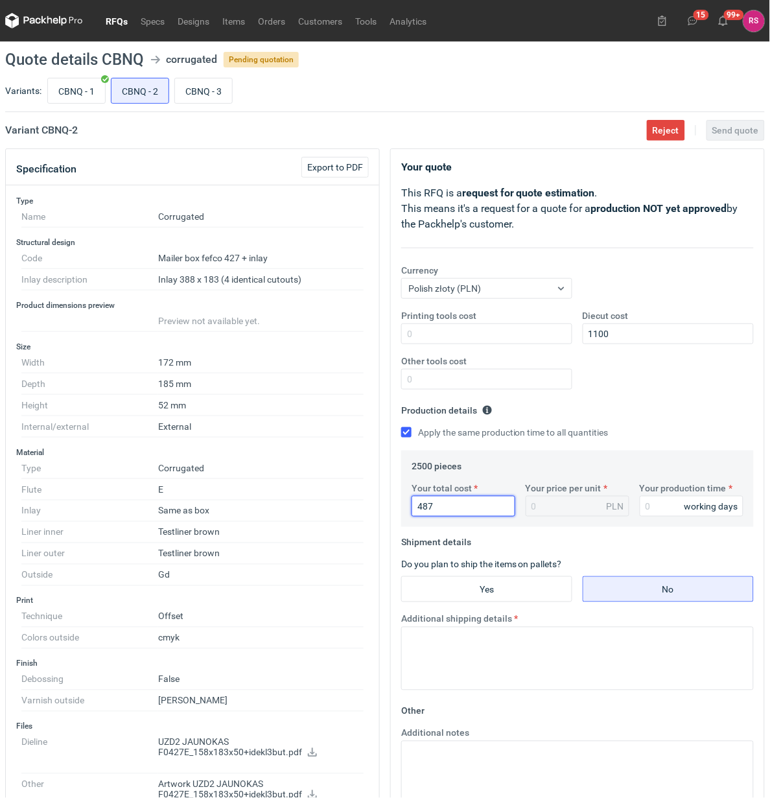
type input "4875"
type input "1.95"
type input "4875"
type input "15"
click at [488, 585] on input "Yes" at bounding box center [487, 589] width 170 height 25
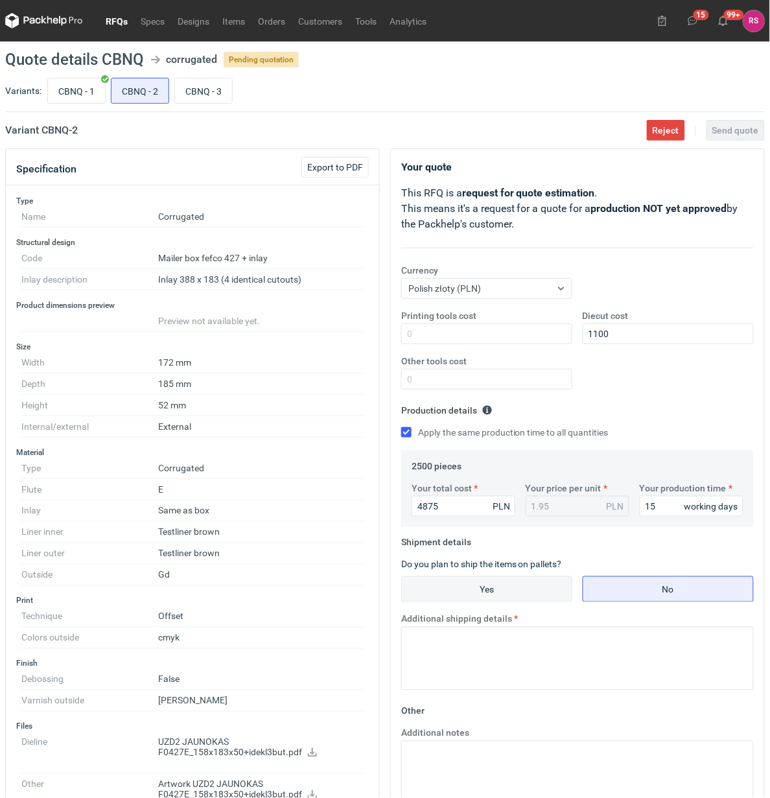
radio input "true"
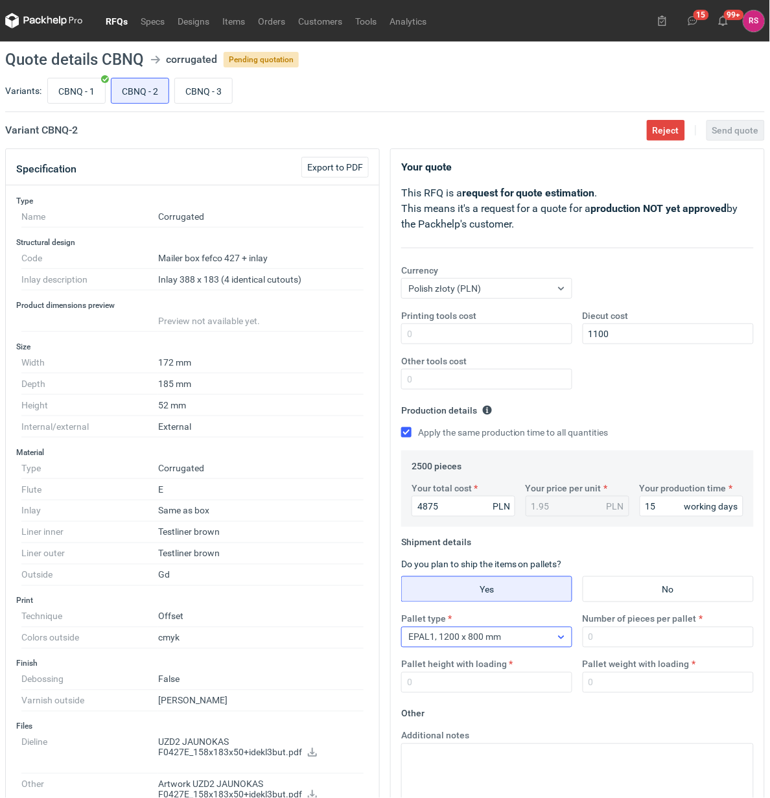
click at [550, 639] on div "EPAL1, 1200 x 800 mm" at bounding box center [476, 637] width 149 height 18
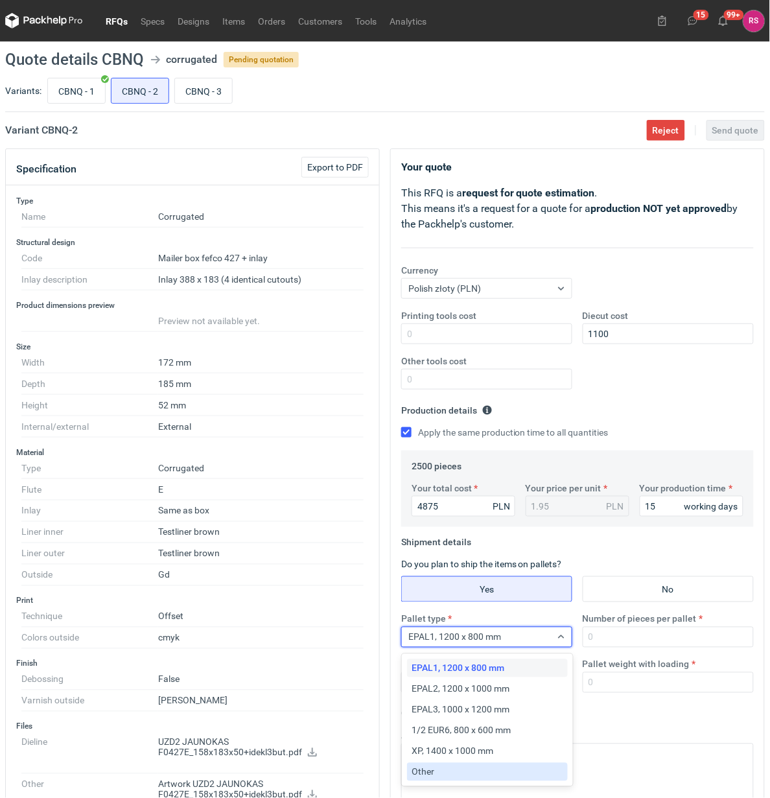
click at [440, 775] on div "Other" at bounding box center [487, 772] width 150 height 13
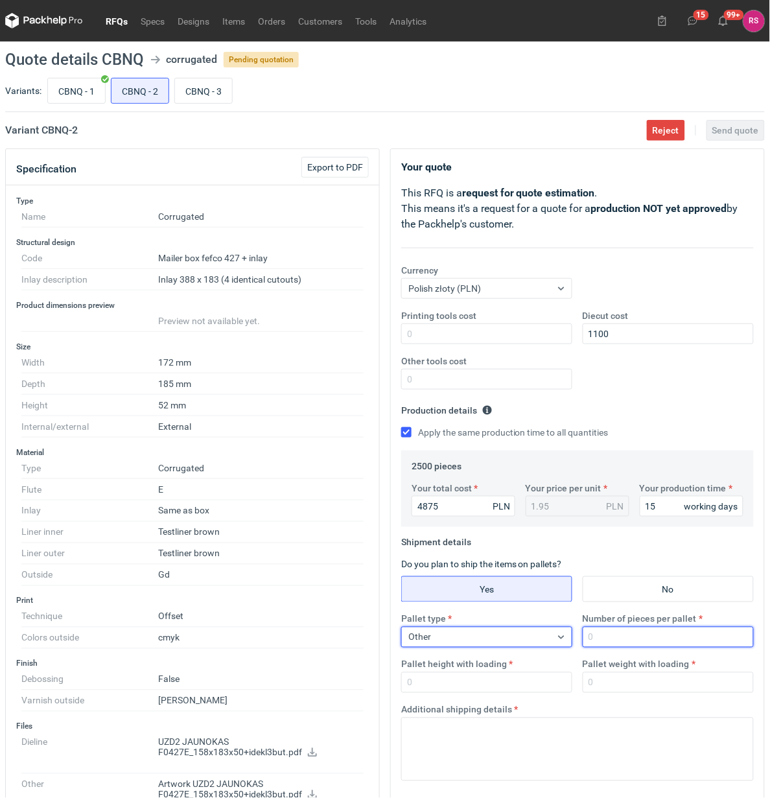
click at [623, 641] on input "Number of pieces per pallet" at bounding box center [668, 637] width 171 height 21
type input "2500"
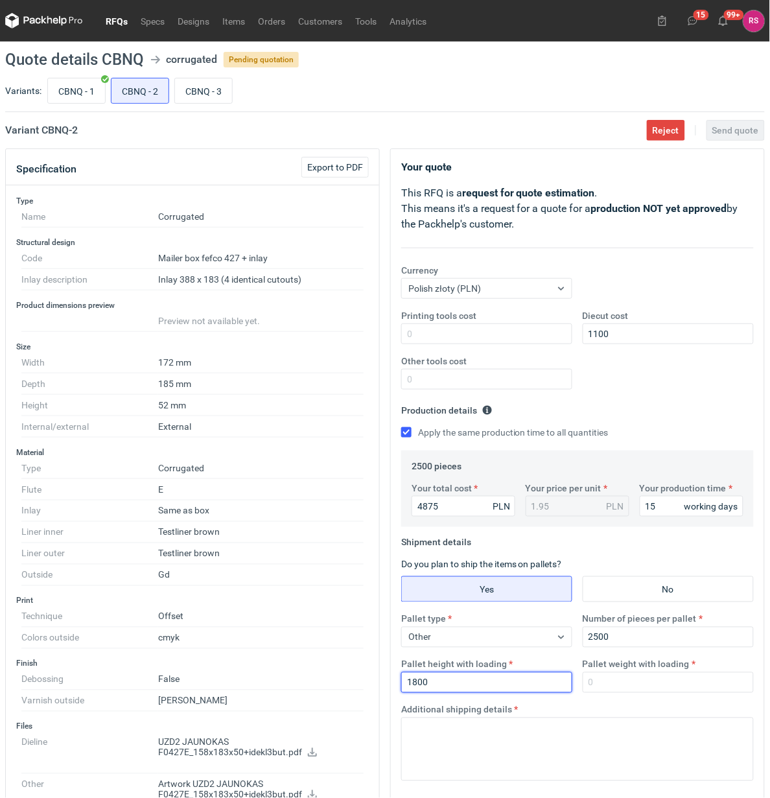
type input "1800"
type input "250"
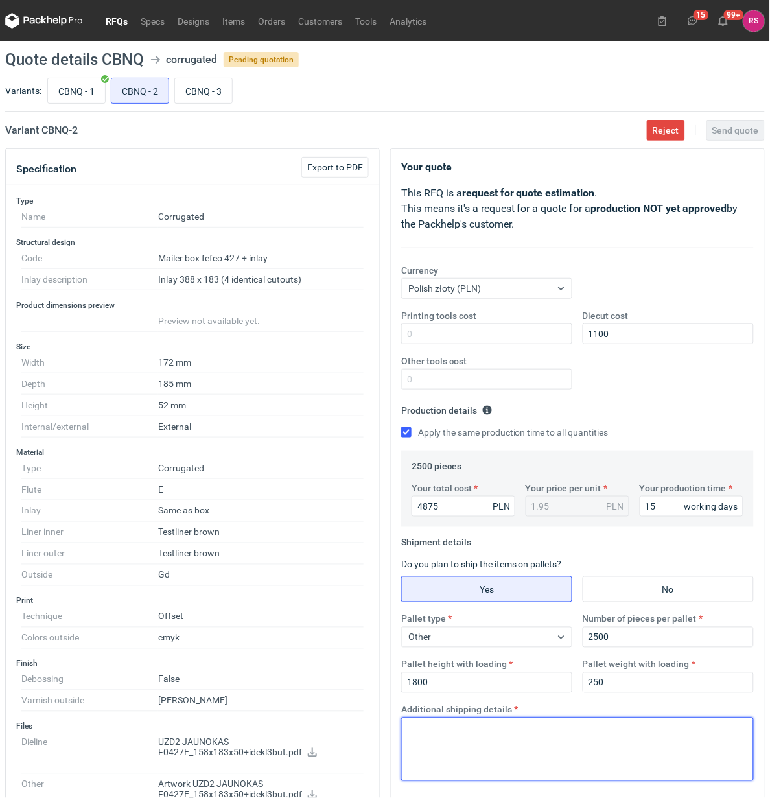
paste textarea "Paleta jednorazowa 1200x800"
type textarea "Paleta jednorazowa 1200x800"
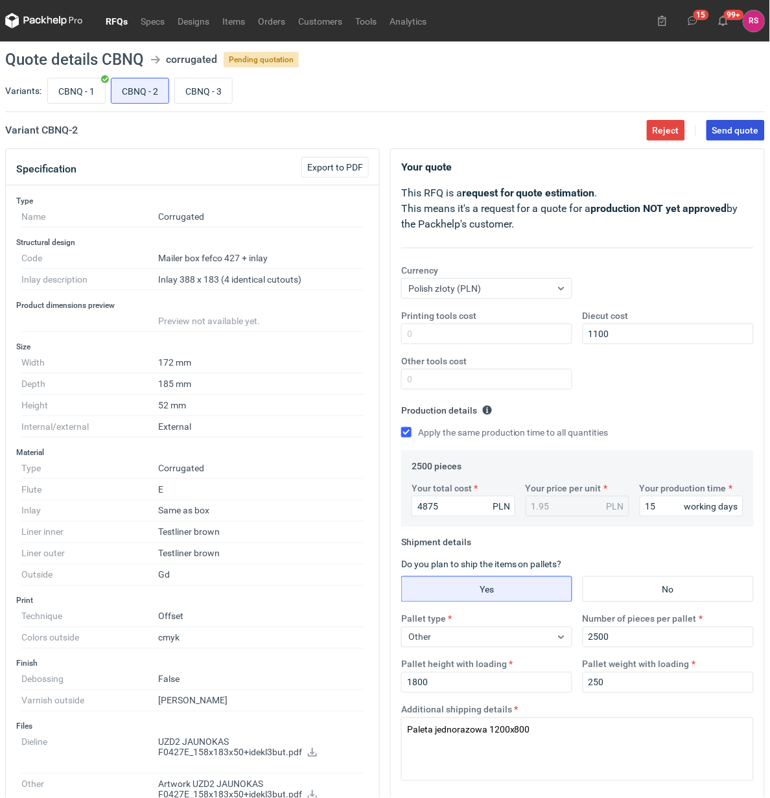
click at [735, 134] on span "Send quote" at bounding box center [736, 130] width 47 height 9
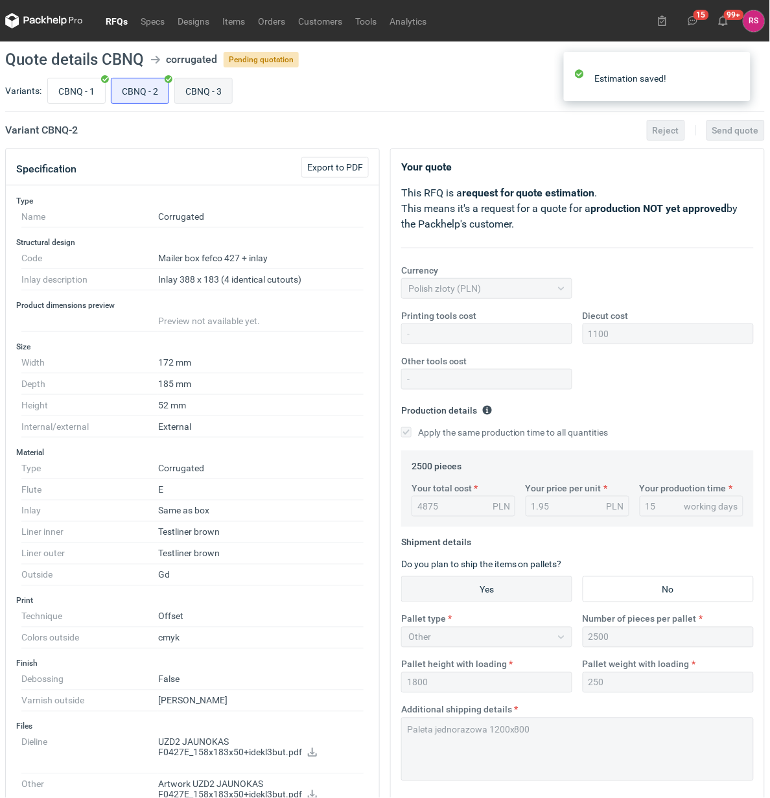
click at [209, 93] on input "CBNQ - 3" at bounding box center [203, 90] width 57 height 25
radio input "true"
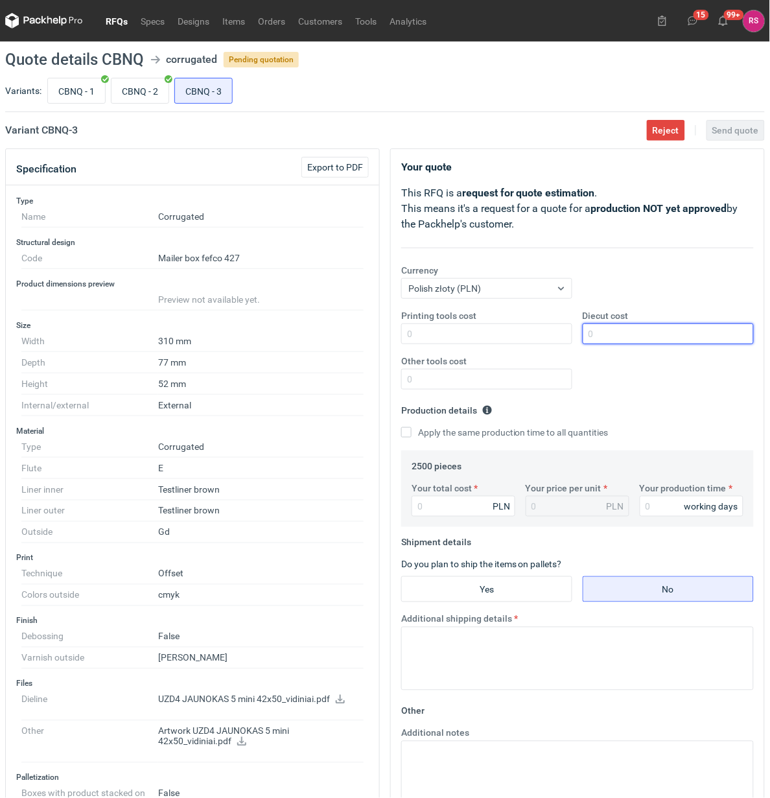
click at [639, 328] on input "Diecut cost" at bounding box center [668, 334] width 171 height 21
type input "750"
click at [401, 427] on input "Apply the same production time to all quantities" at bounding box center [406, 432] width 10 height 10
checkbox input "true"
type input "40"
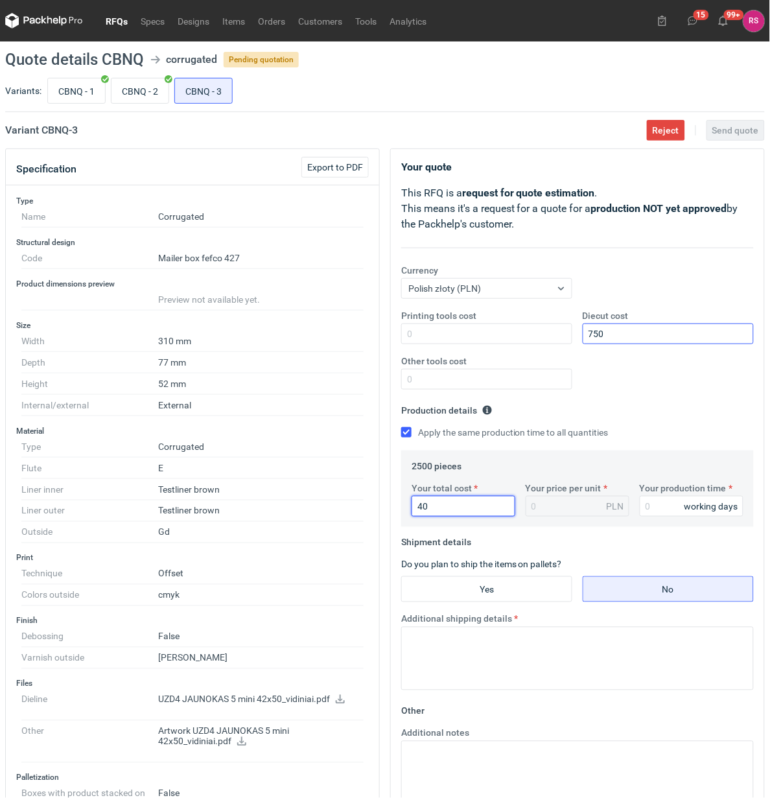
type input "0.02"
type input "4075"
type input "1.63"
type input "4075"
click at [667, 506] on input "Your production time" at bounding box center [692, 506] width 104 height 21
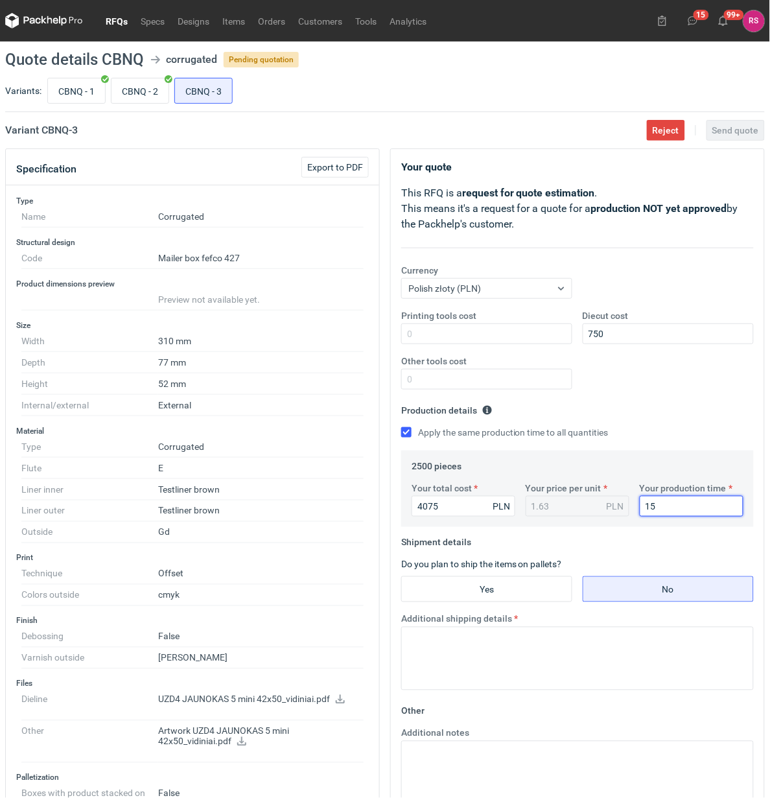
type input "15"
click at [510, 584] on input "Yes" at bounding box center [487, 589] width 170 height 25
radio input "true"
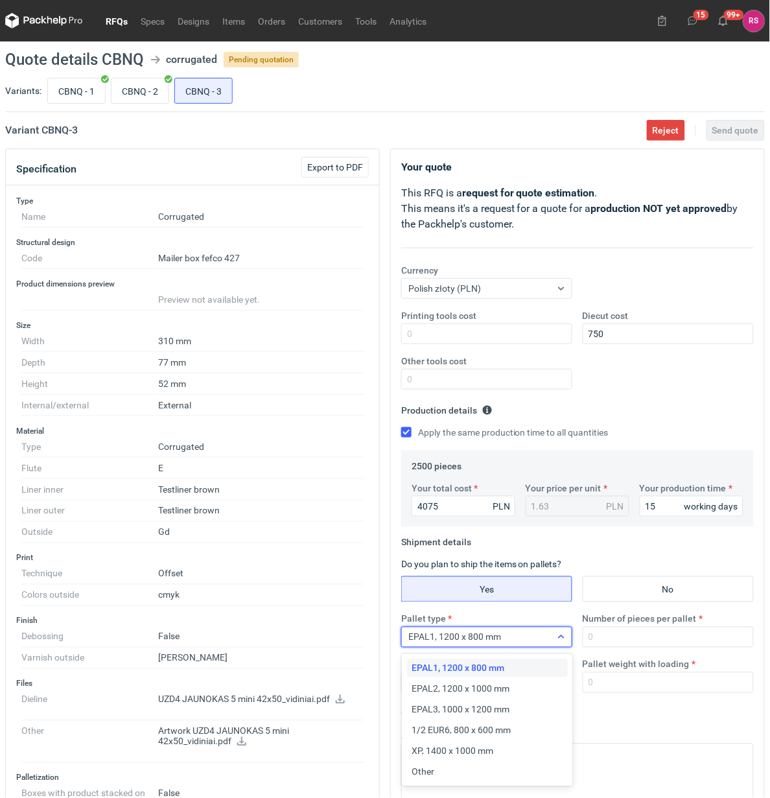
click at [529, 642] on div "EPAL1, 1200 x 800 mm" at bounding box center [476, 637] width 149 height 18
click at [458, 775] on div "Other" at bounding box center [487, 772] width 150 height 13
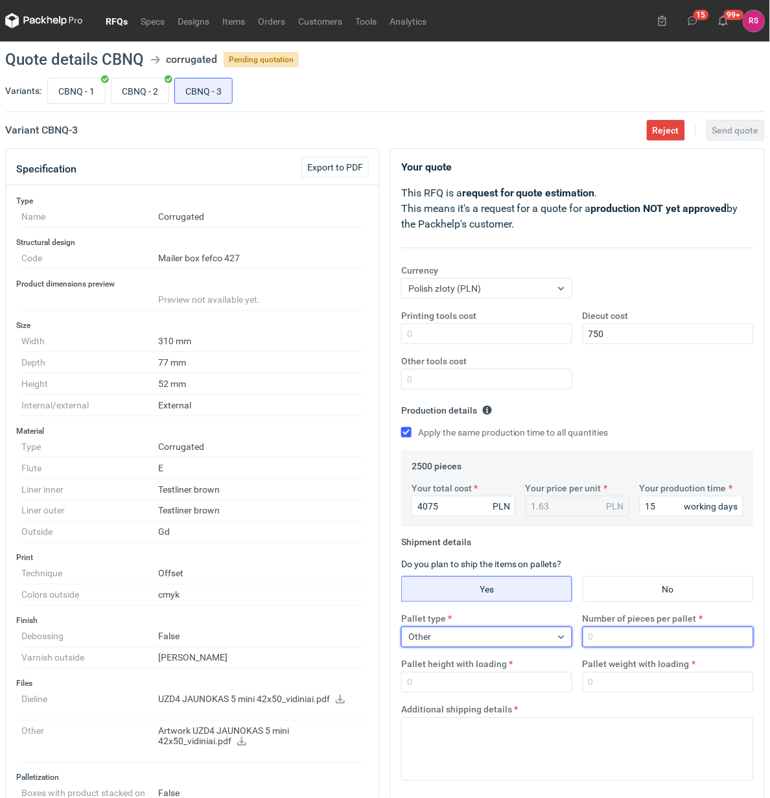
click at [663, 640] on input "Number of pieces per pallet" at bounding box center [668, 637] width 171 height 21
type input "2500"
type input "1800"
type input "250"
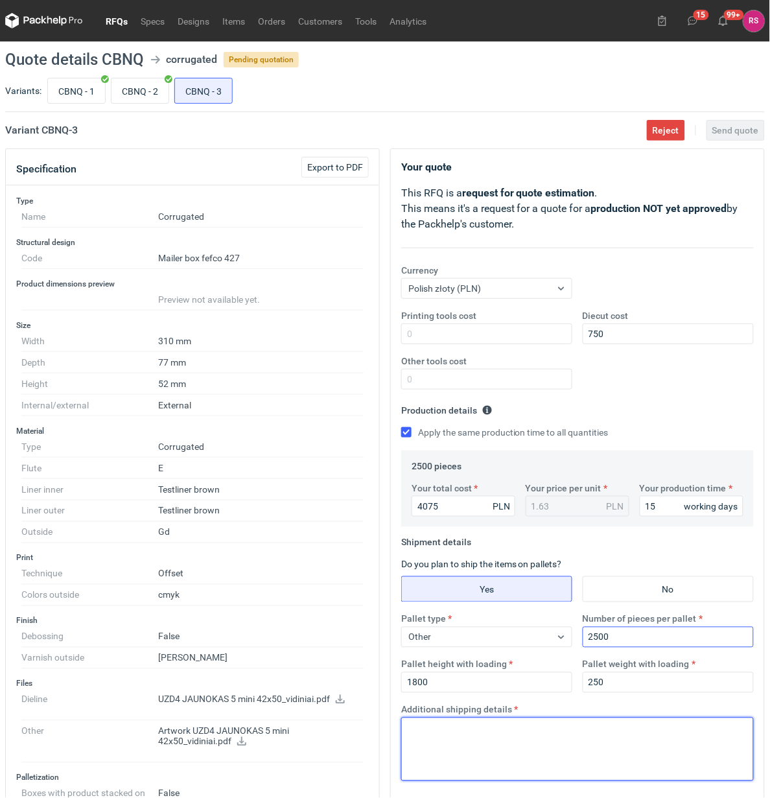
paste textarea "Paleta jednorazowa 1200x800"
type textarea "Paleta jednorazowa 1200x840"
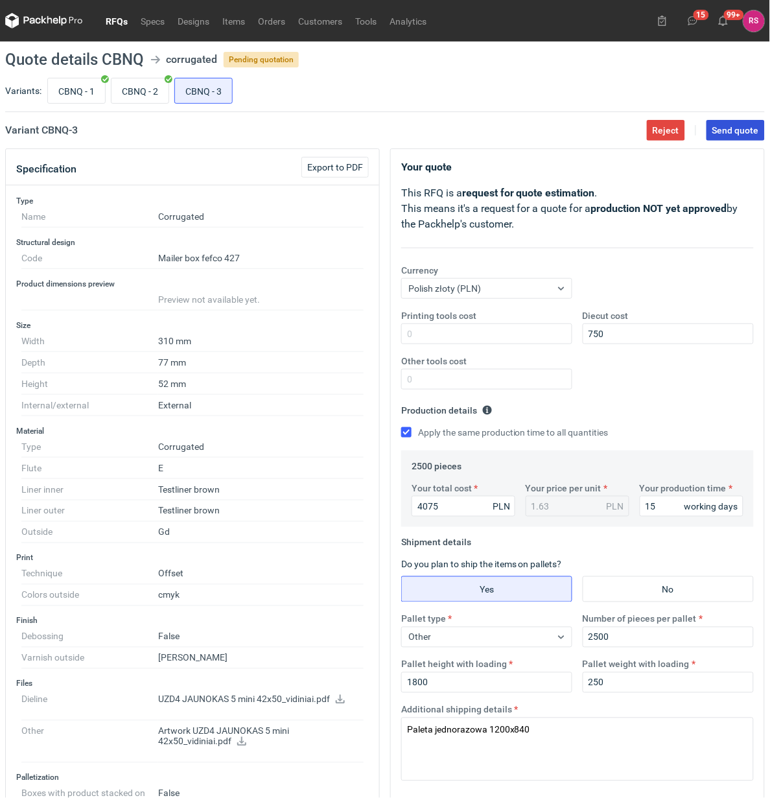
click at [743, 131] on span "Send quote" at bounding box center [736, 130] width 47 height 9
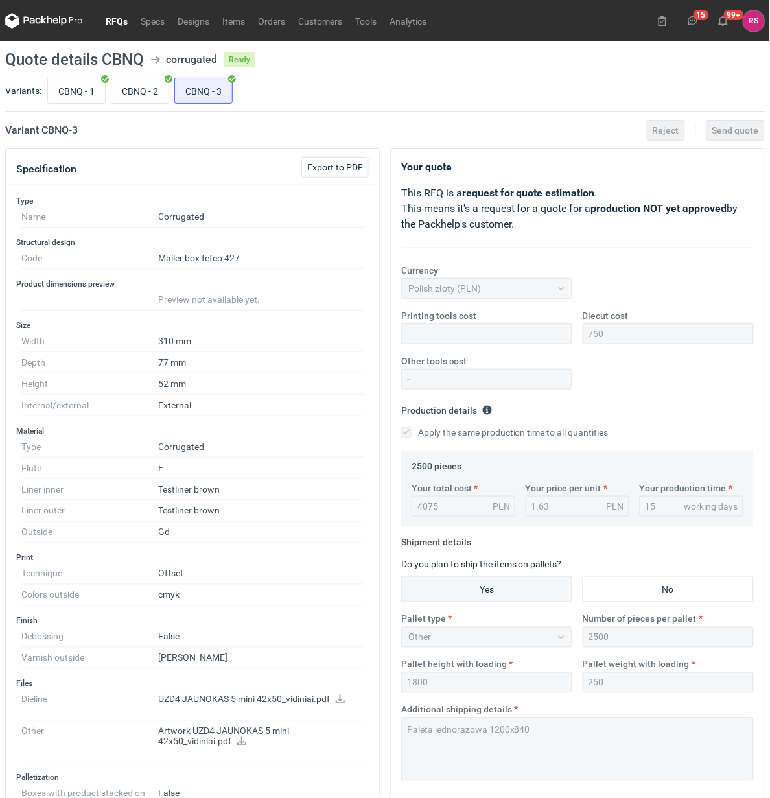
click at [119, 23] on link "RFQs" at bounding box center [116, 21] width 35 height 16
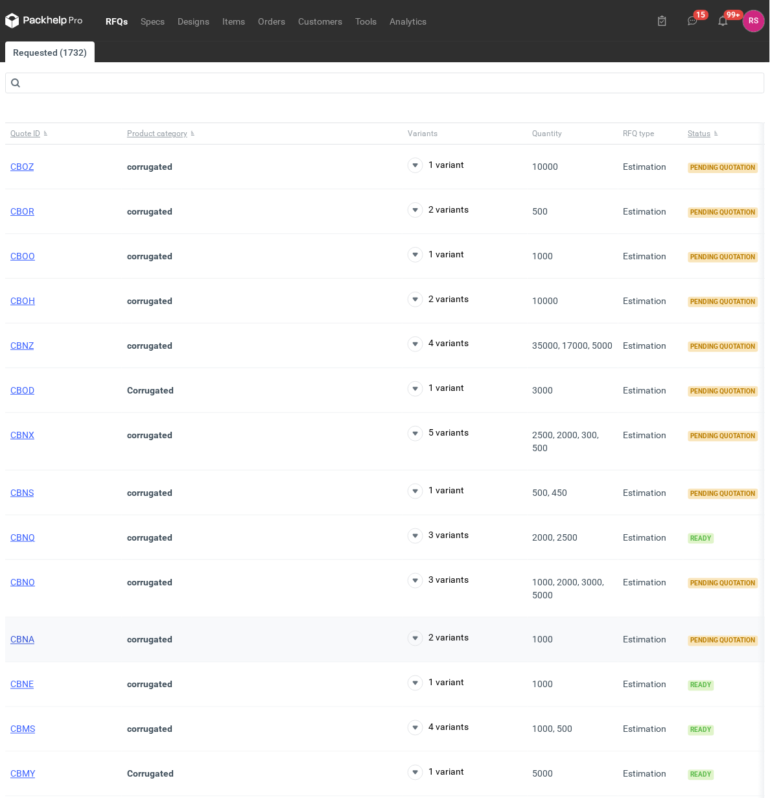
click at [28, 642] on span "CBNA" at bounding box center [22, 640] width 24 height 10
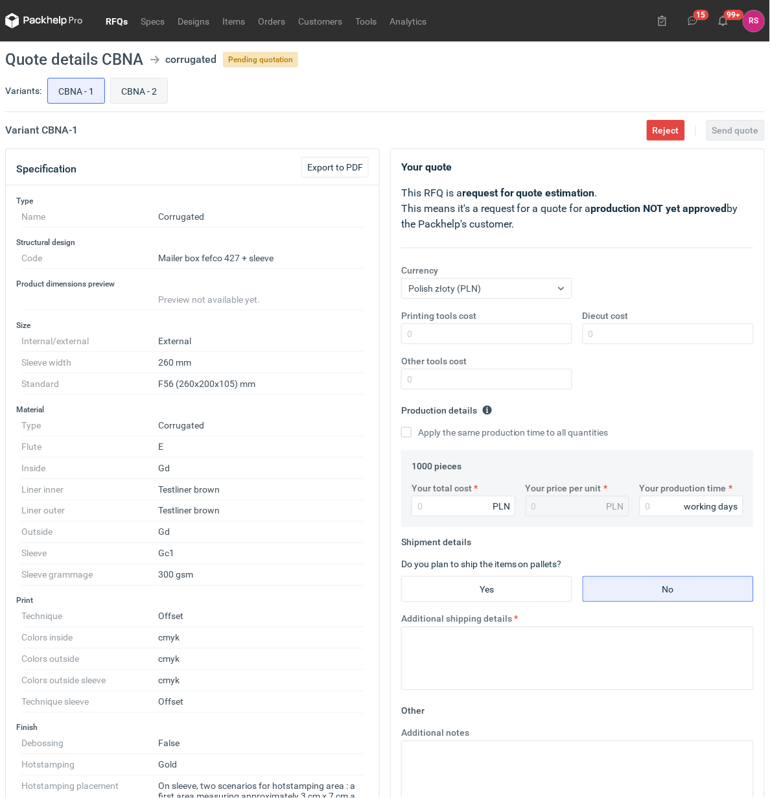
click at [143, 88] on input "CBNA - 2" at bounding box center [139, 90] width 56 height 25
radio input "true"
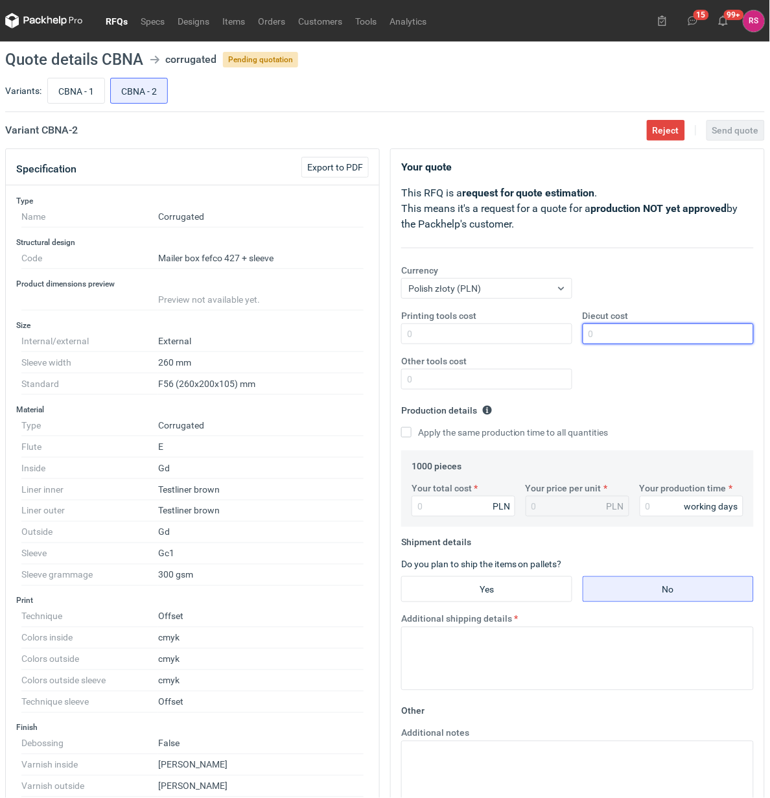
click at [637, 334] on input "Diecut cost" at bounding box center [668, 334] width 171 height 21
type input "500"
click at [401, 427] on input "Apply the same production time to all quantities" at bounding box center [406, 432] width 10 height 10
checkbox input "true"
type input "6690"
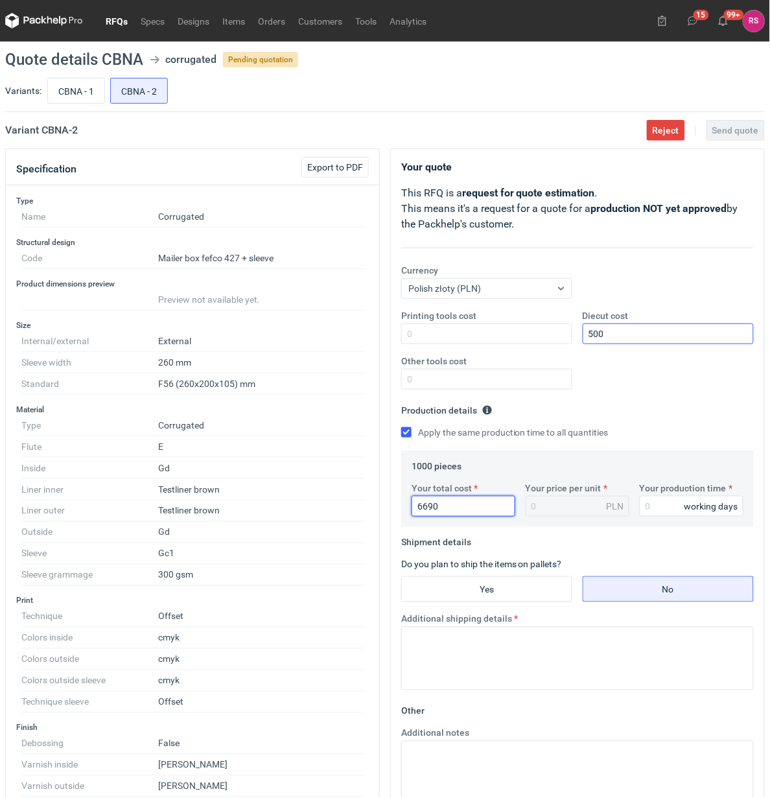
type input "6.69"
type input "6690"
type input "15"
click at [498, 589] on input "Yes" at bounding box center [487, 589] width 170 height 25
radio input "true"
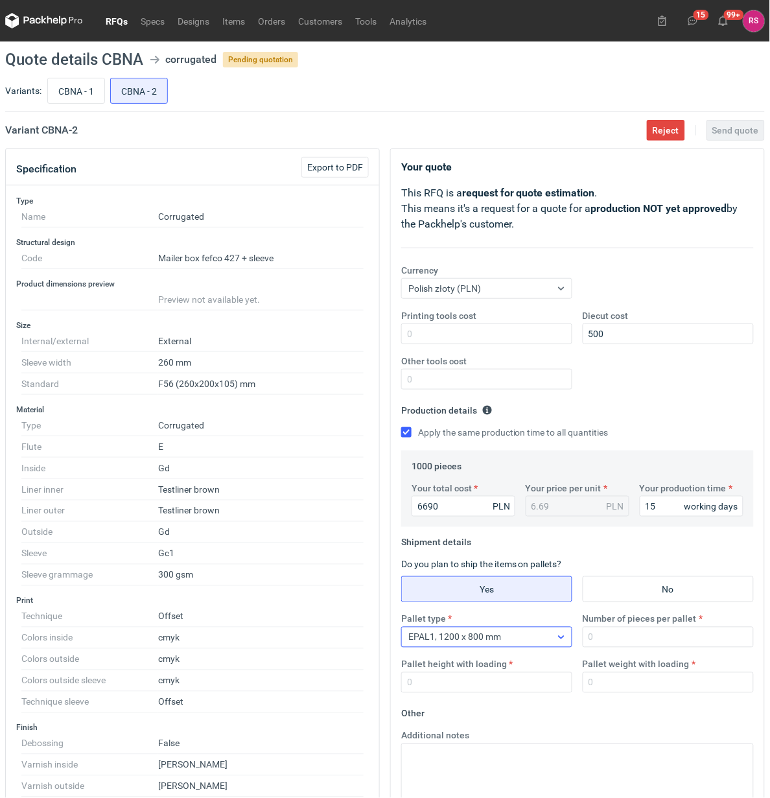
click at [536, 639] on div "EPAL1, 1200 x 800 mm" at bounding box center [476, 637] width 149 height 18
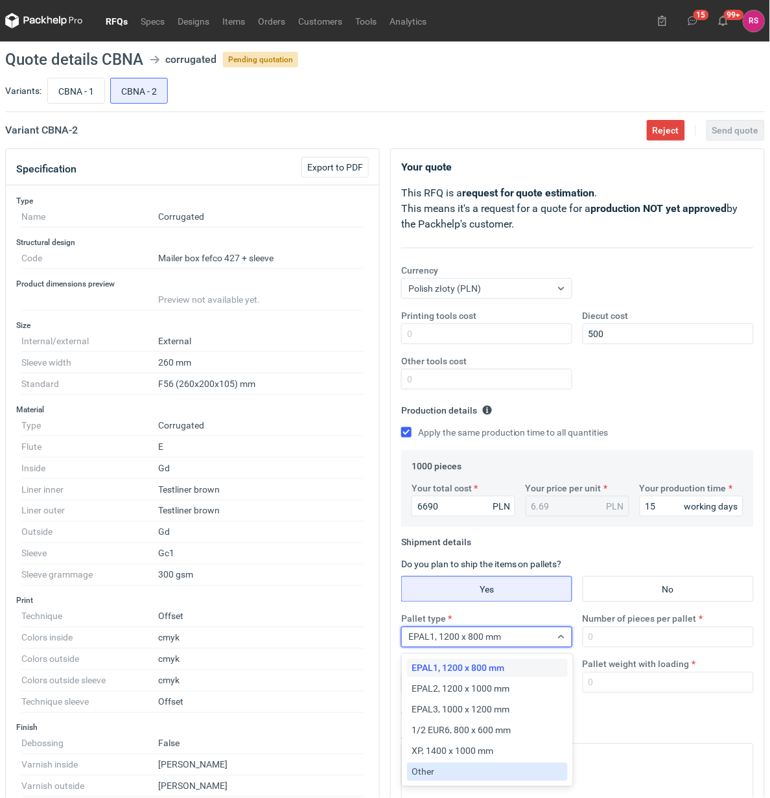
click at [459, 772] on div "Other" at bounding box center [487, 772] width 150 height 13
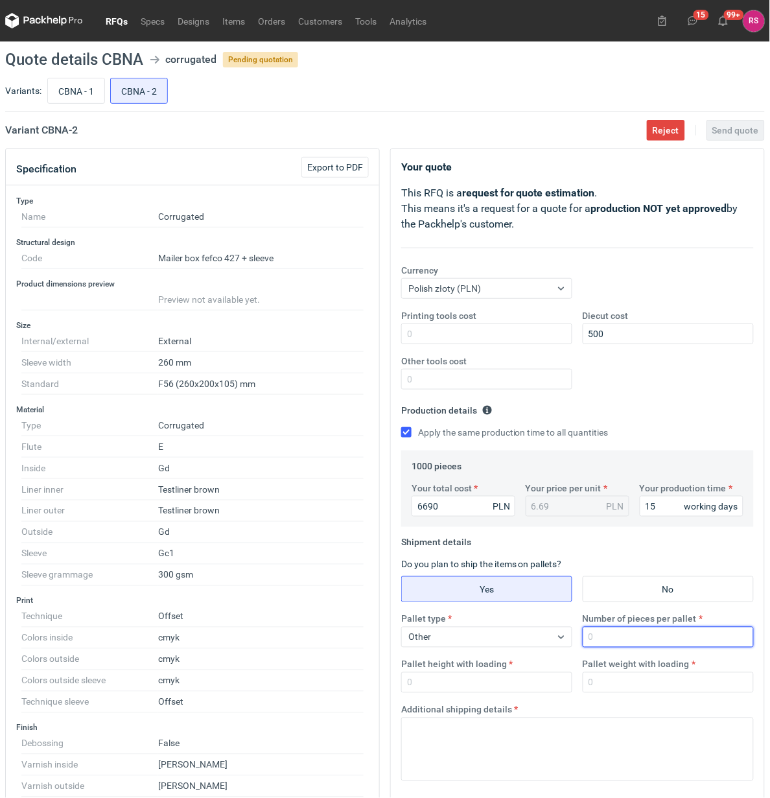
click at [630, 642] on input "Number of pieces per pallet" at bounding box center [668, 637] width 171 height 21
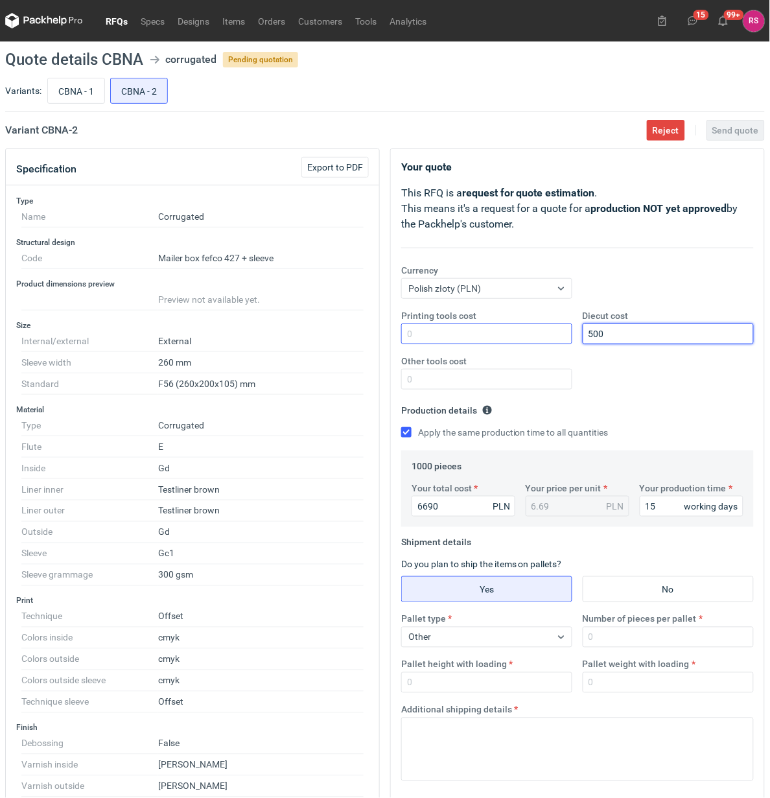
drag, startPoint x: 619, startPoint y: 334, endPoint x: 547, endPoint y: 335, distance: 72.6
click at [547, 335] on div "Printing tools cost Diecut cost 500 Other tools cost" at bounding box center [577, 354] width 363 height 91
type input "1350"
type input "9"
type input "0.01"
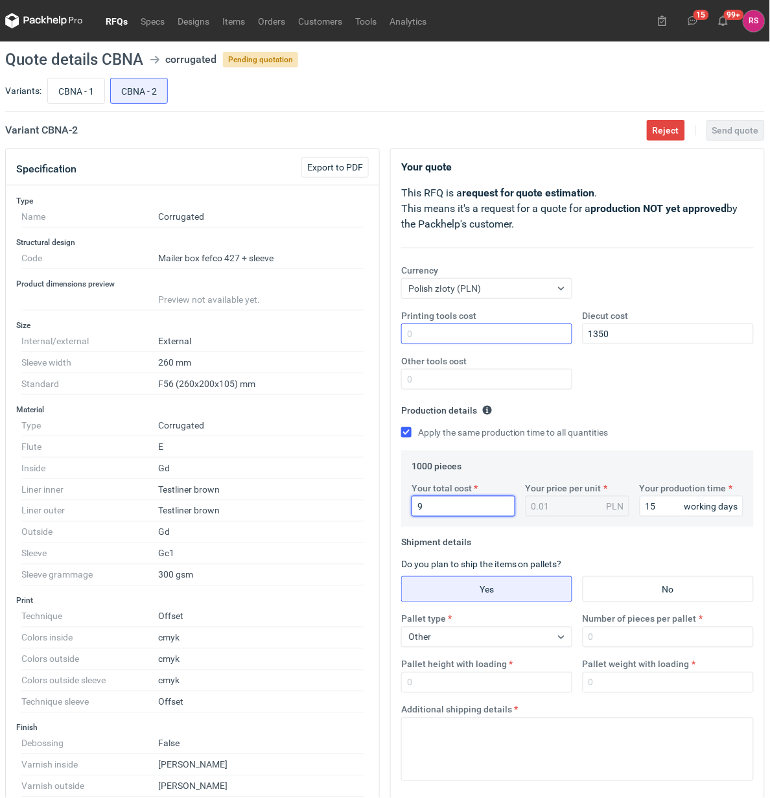
type input "93"
type input "0.09"
type input "9330"
type input "9.33"
type input "9330"
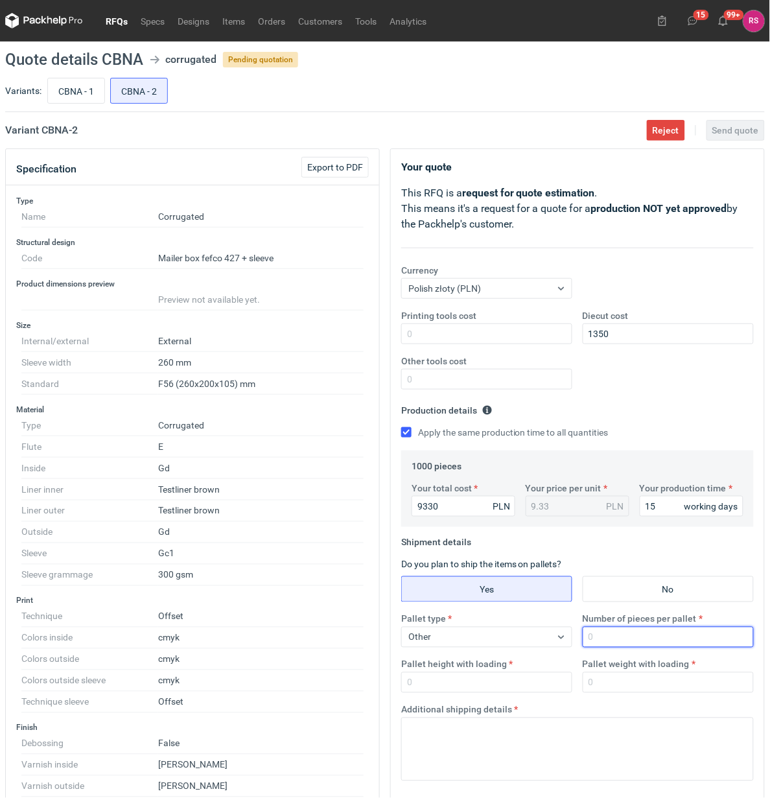
click at [678, 642] on input "Number of pieces per pallet" at bounding box center [668, 637] width 171 height 21
type input "1000"
type input "1800"
type input "300"
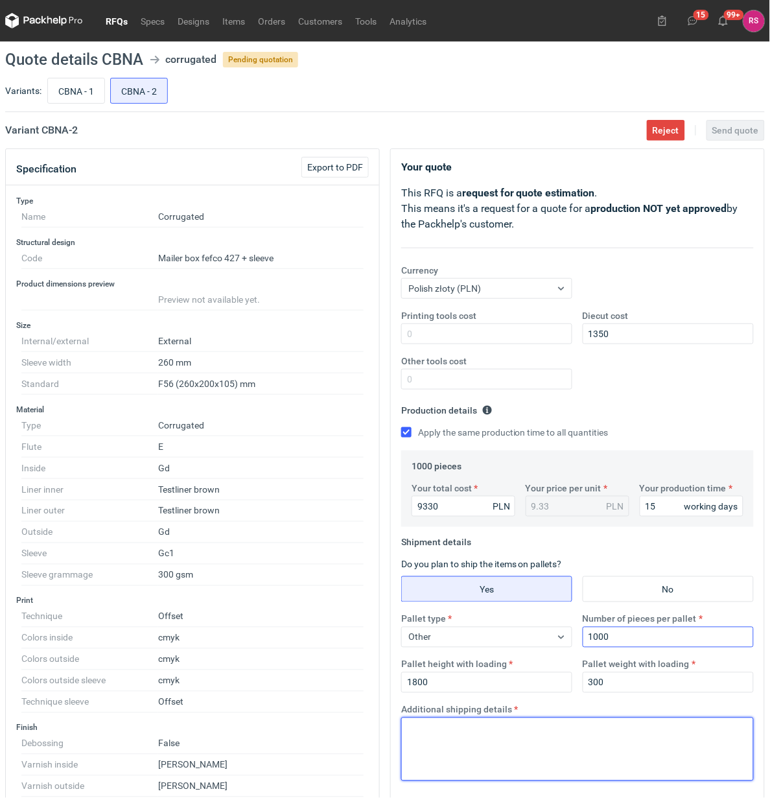
paste textarea "Paleta jednorazowa 1200x800"
type textarea "Paleta jednorazowa 1200x800"
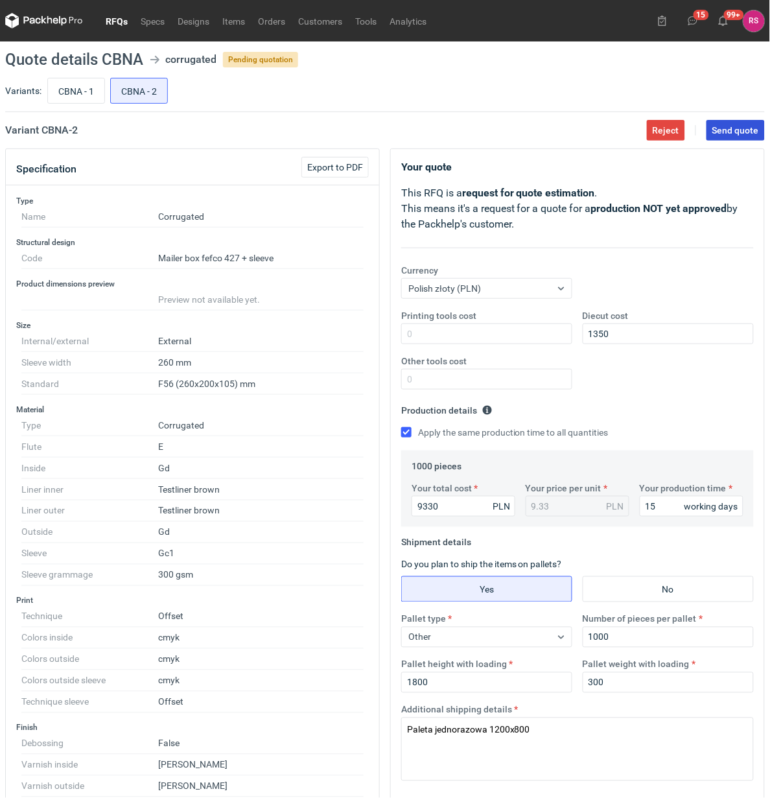
click at [737, 134] on span "Send quote" at bounding box center [736, 130] width 47 height 9
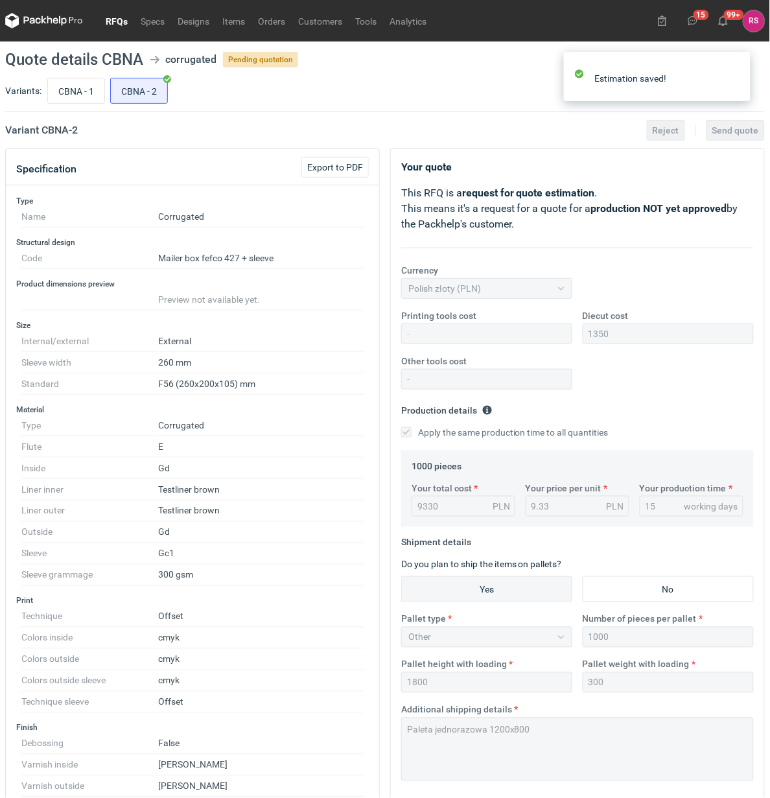
click at [115, 18] on link "RFQs" at bounding box center [116, 21] width 35 height 16
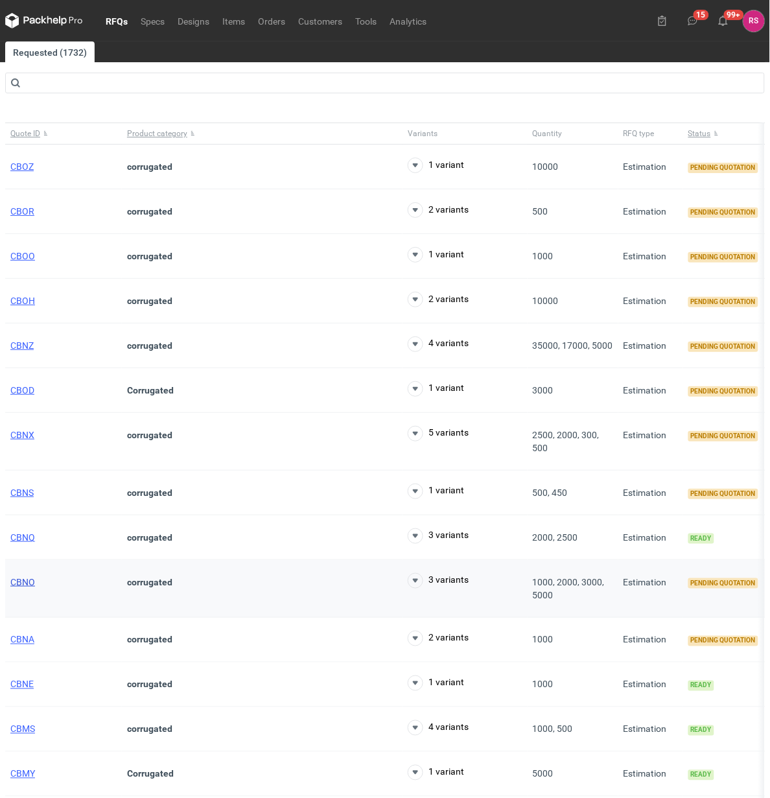
click at [25, 582] on span "CBNO" at bounding box center [22, 582] width 25 height 10
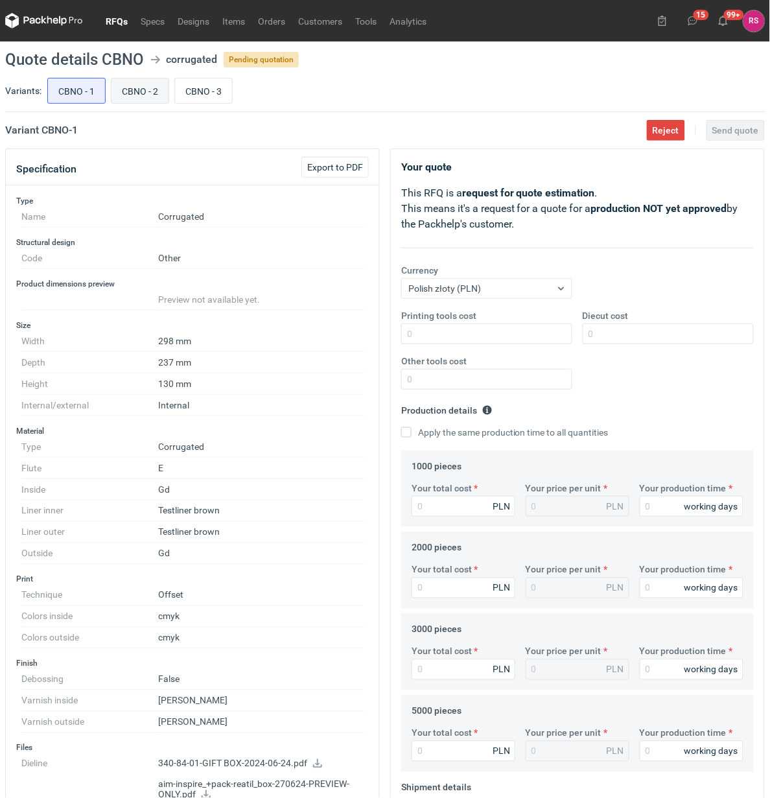
click at [147, 91] on input "CBNO - 2" at bounding box center [140, 90] width 57 height 25
radio input "true"
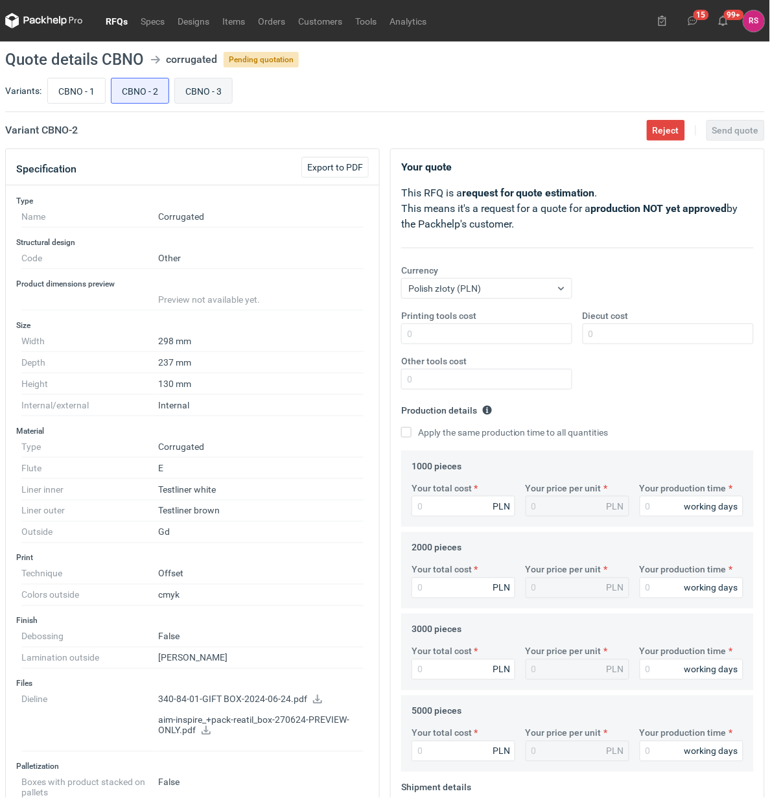
click at [206, 91] on input "CBNO - 3" at bounding box center [203, 90] width 57 height 25
radio input "true"
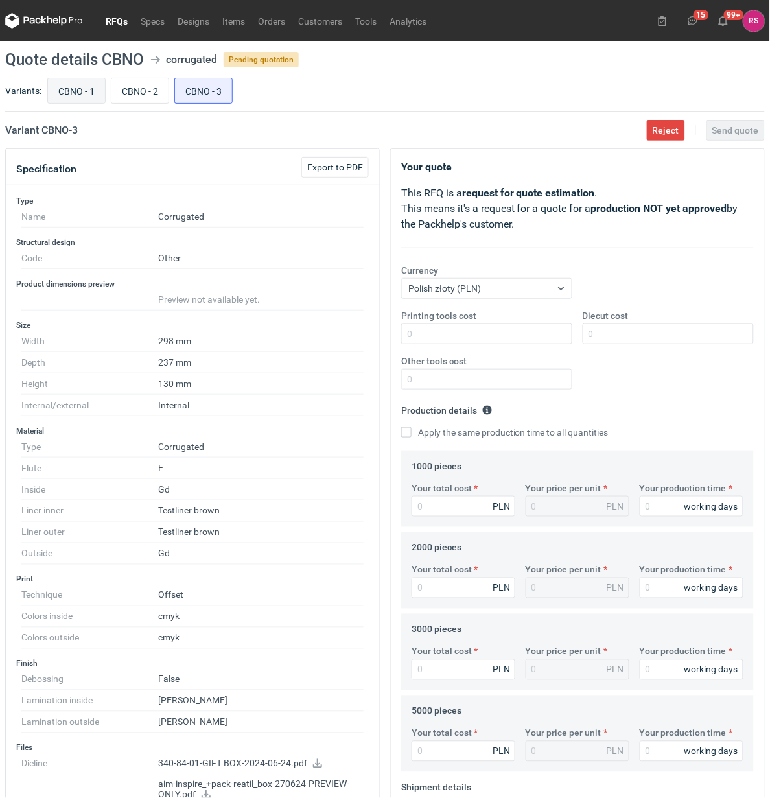
click at [78, 92] on input "CBNO - 1" at bounding box center [76, 90] width 57 height 25
radio input "true"
click at [669, 135] on span "Reject" at bounding box center [666, 130] width 27 height 9
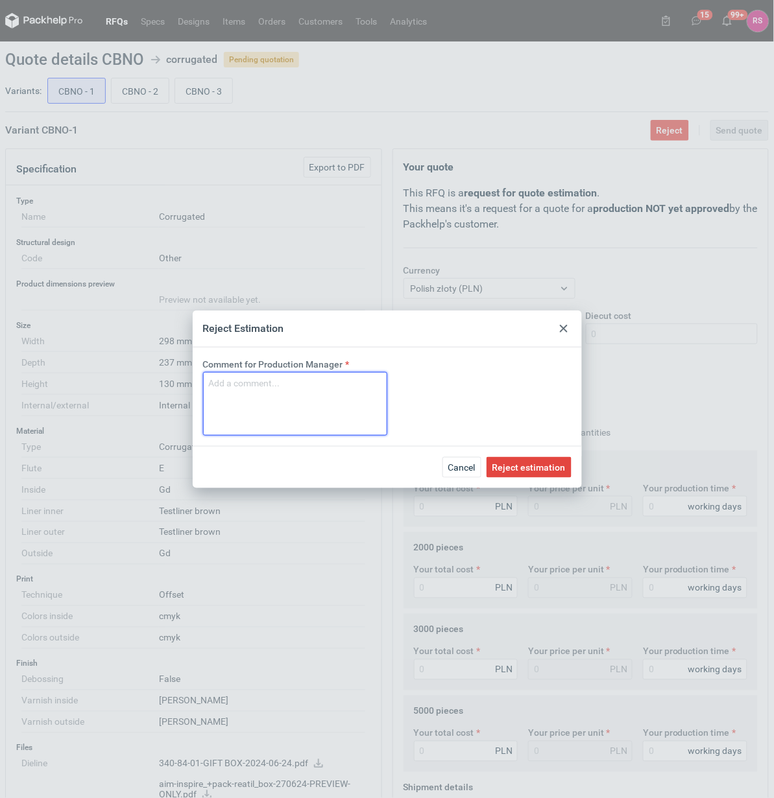
click at [256, 377] on textarea "Comment for Production Manager" at bounding box center [295, 404] width 184 height 64
drag, startPoint x: 264, startPoint y: 385, endPoint x: -76, endPoint y: 357, distance: 341.0
click at [0, 357] on html "RFQs Specs Designs Items Orders Customers Tools Analytics 15 99+ RS Rafał Stani…" at bounding box center [387, 414] width 774 height 829
type textarea "Za duże"
click at [523, 463] on span "Reject estimation" at bounding box center [528, 467] width 73 height 9
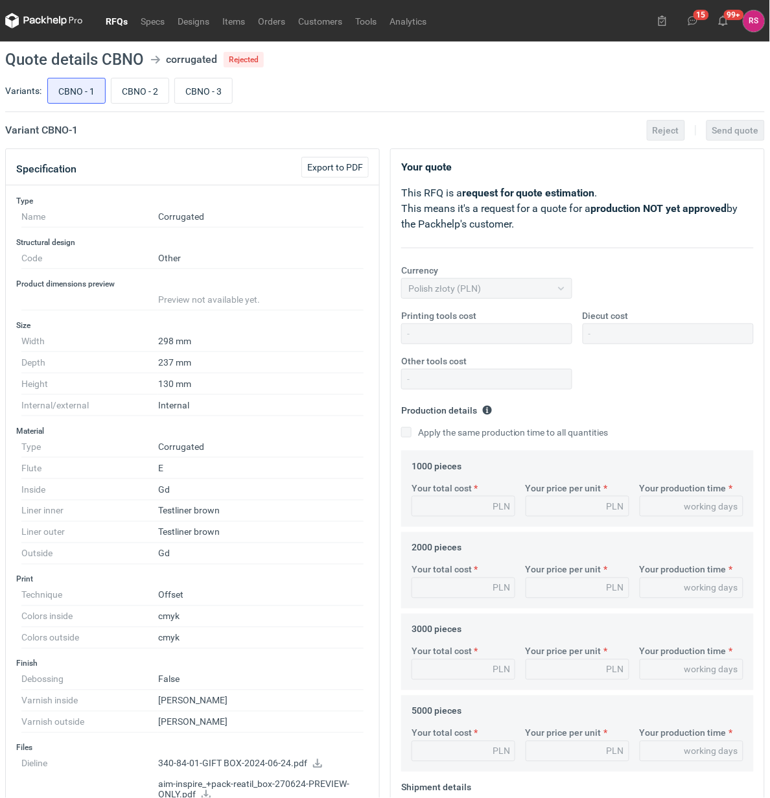
click at [147, 97] on input "CBNO - 2" at bounding box center [140, 90] width 57 height 25
radio input "true"
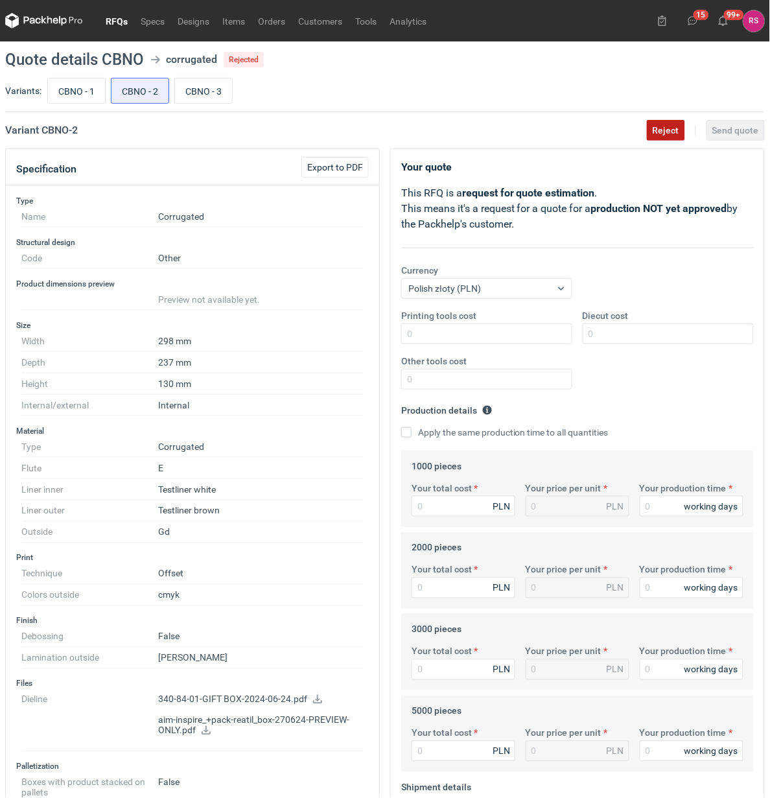
click at [672, 128] on span "Reject" at bounding box center [666, 130] width 27 height 9
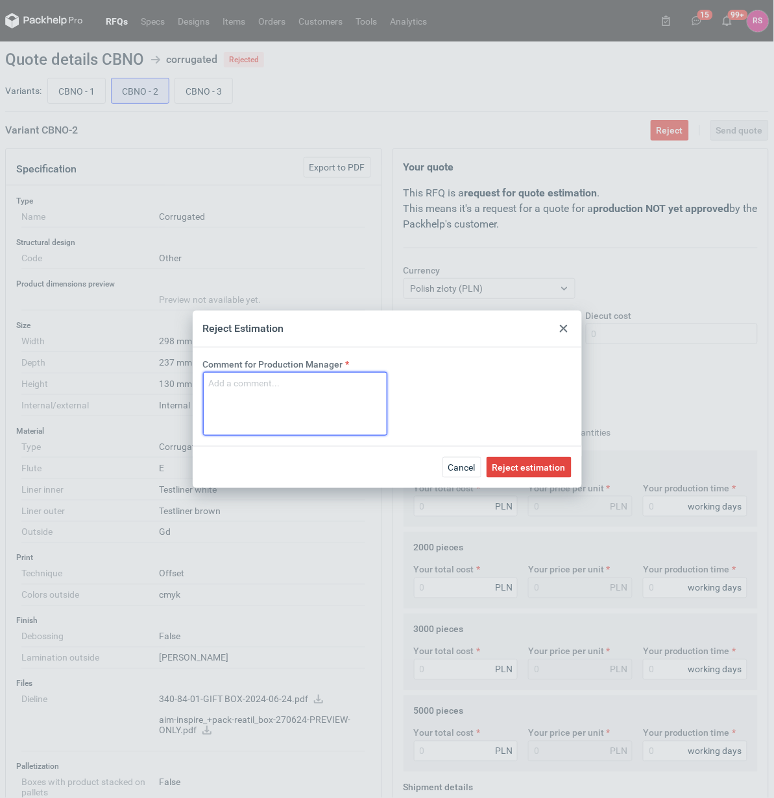
click at [302, 403] on textarea "Comment for Production Manager" at bounding box center [295, 404] width 184 height 64
paste textarea "Za duże"
type textarea "Za duże"
click at [516, 463] on span "Reject estimation" at bounding box center [528, 467] width 73 height 9
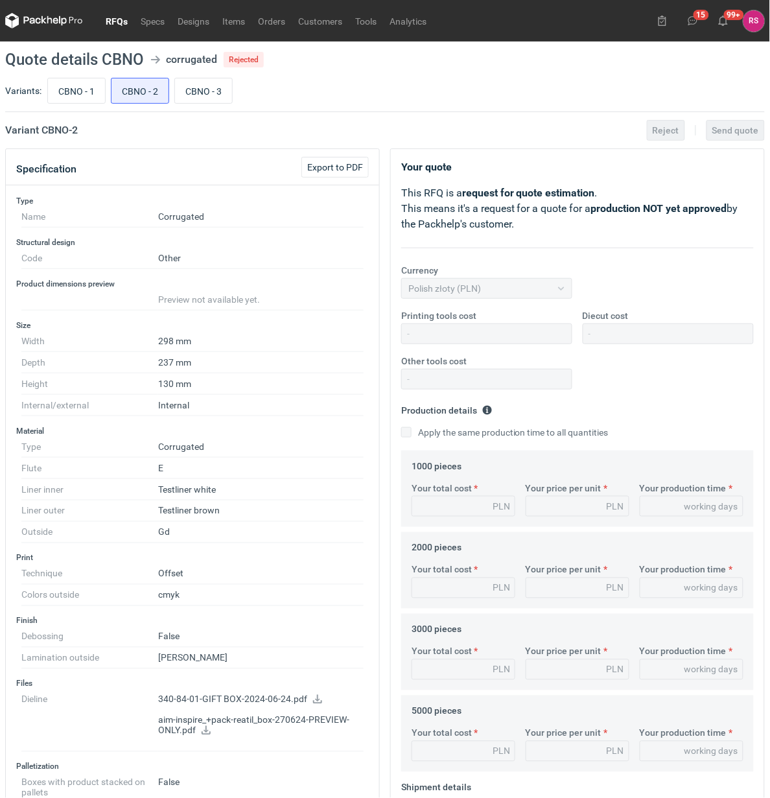
click at [201, 91] on input "CBNO - 3" at bounding box center [203, 90] width 57 height 25
radio input "true"
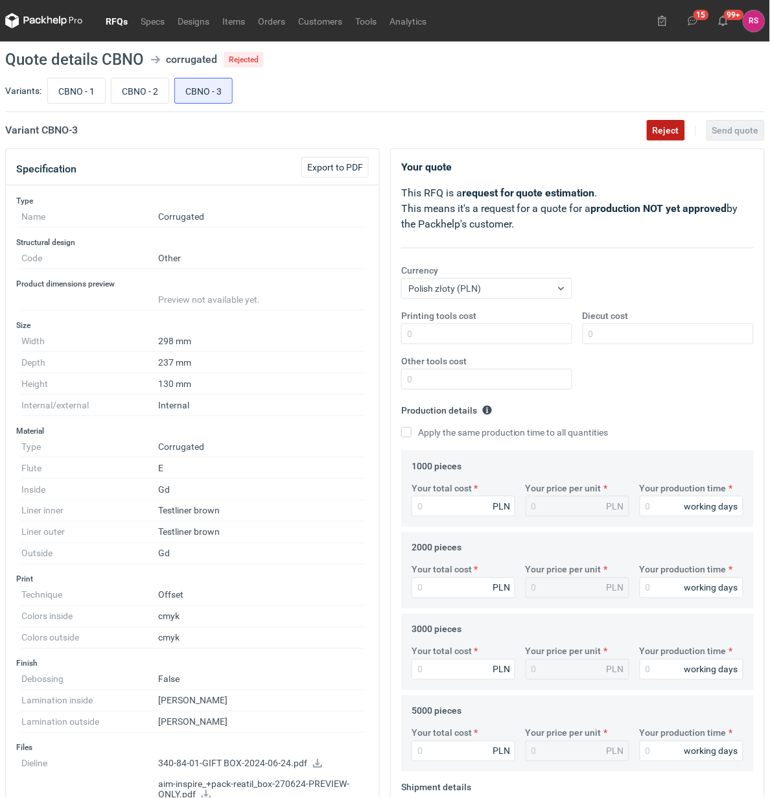
click at [661, 133] on span "Reject" at bounding box center [666, 130] width 27 height 9
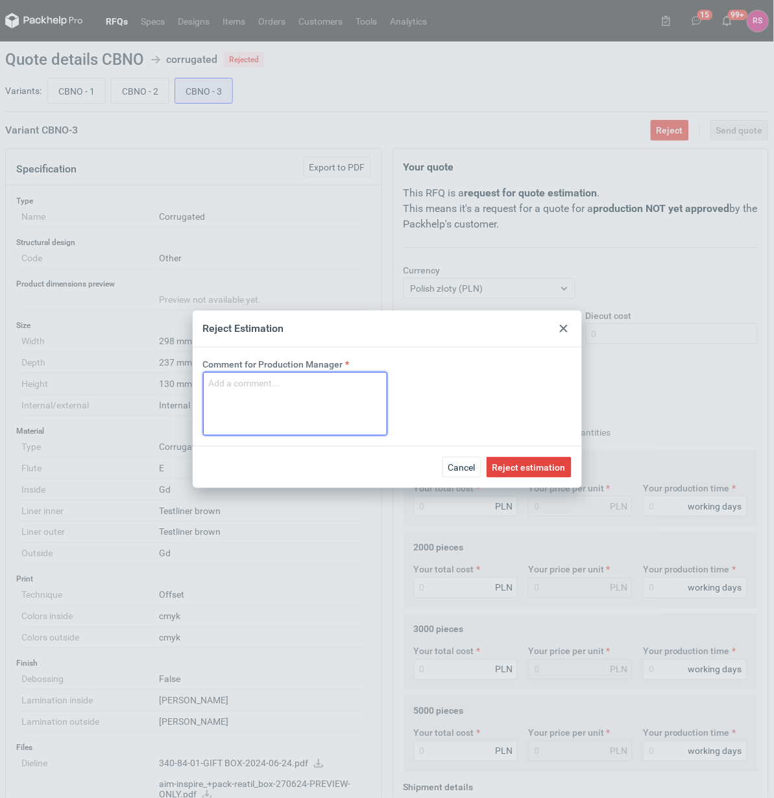
click at [280, 392] on textarea "Comment for Production Manager" at bounding box center [295, 404] width 184 height 64
paste textarea "Za duże"
type textarea "Za duże"
click at [539, 463] on span "Reject estimation" at bounding box center [528, 467] width 73 height 9
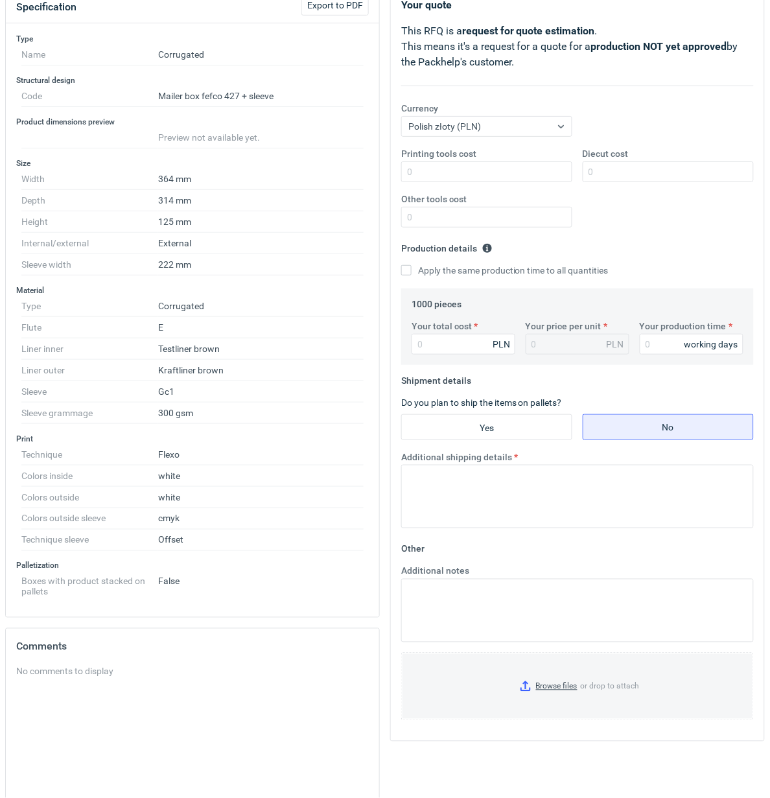
scroll to position [81, 0]
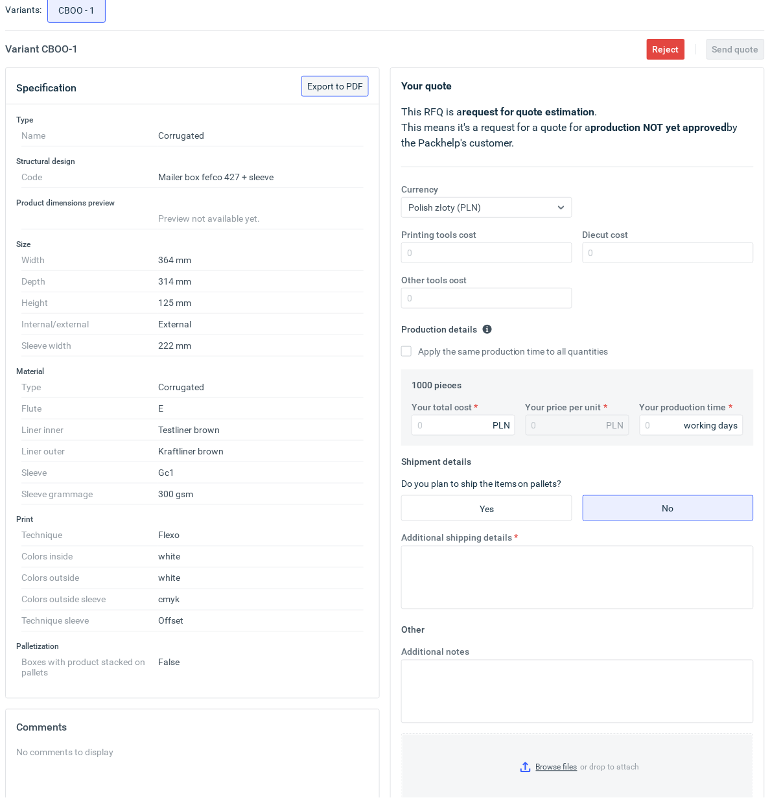
click at [337, 84] on span "Export to PDF" at bounding box center [335, 86] width 56 height 9
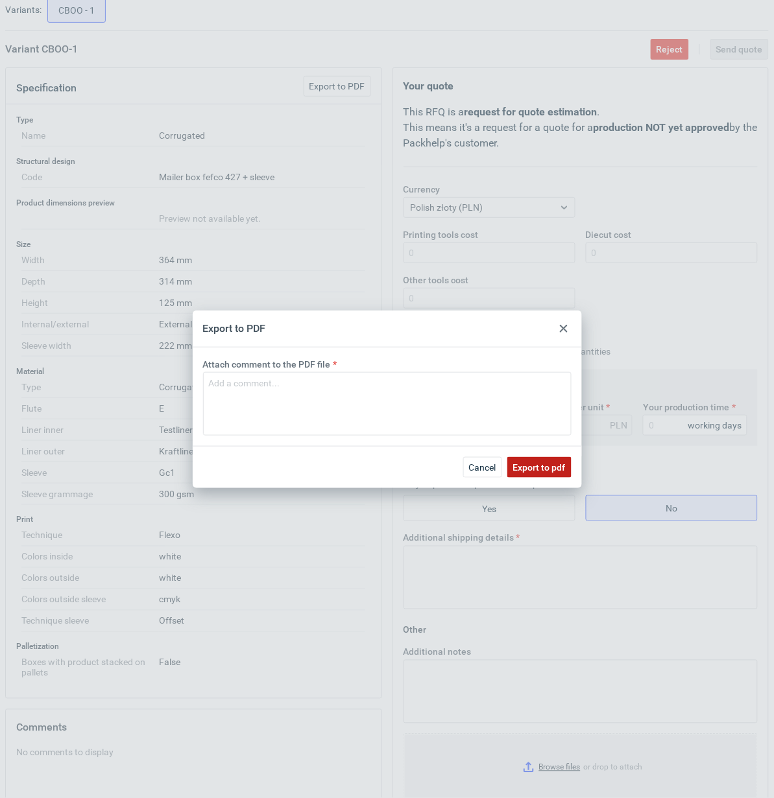
click at [550, 458] on button "Export to pdf" at bounding box center [539, 467] width 64 height 21
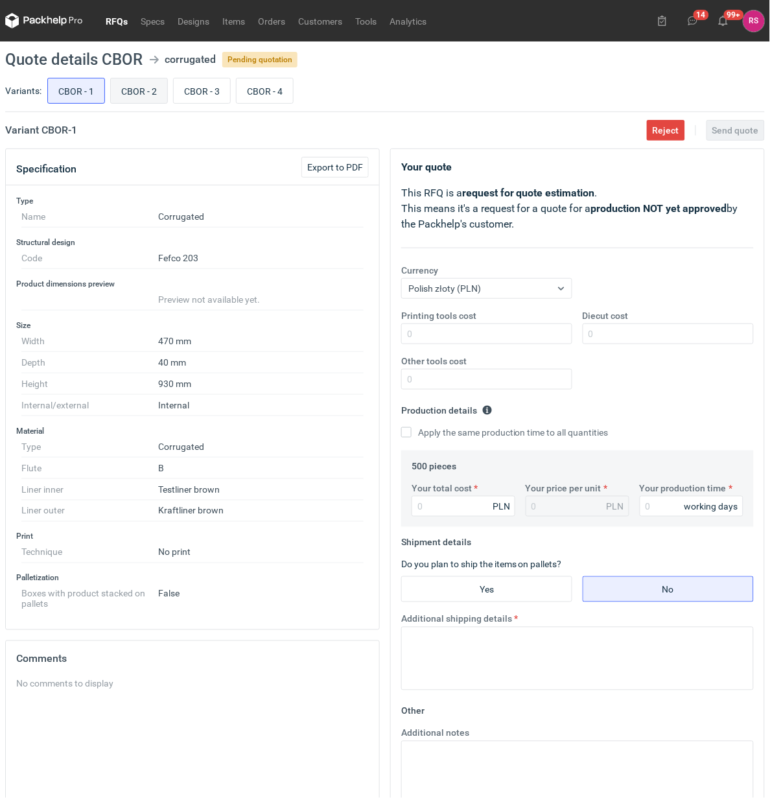
click at [143, 92] on input "CBOR - 2" at bounding box center [139, 90] width 56 height 25
radio input "true"
click at [196, 95] on input "CBOR - 3" at bounding box center [202, 90] width 56 height 25
radio input "true"
click at [271, 95] on input "CBOR - 4" at bounding box center [265, 90] width 56 height 25
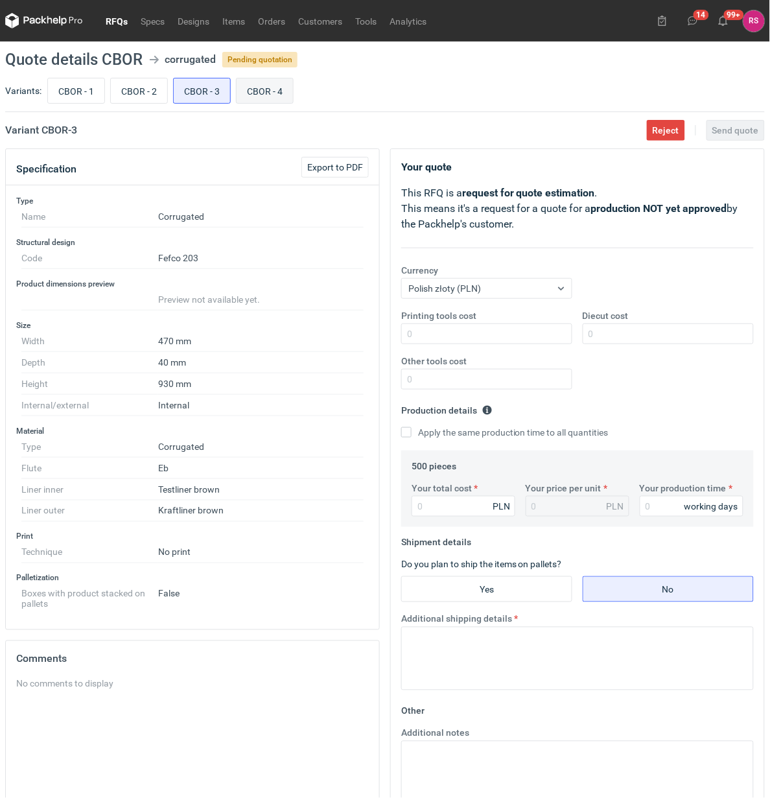
radio input "true"
click at [91, 91] on input "CBOR - 1" at bounding box center [76, 90] width 56 height 25
radio input "true"
click at [340, 170] on span "Export to PDF" at bounding box center [335, 167] width 56 height 9
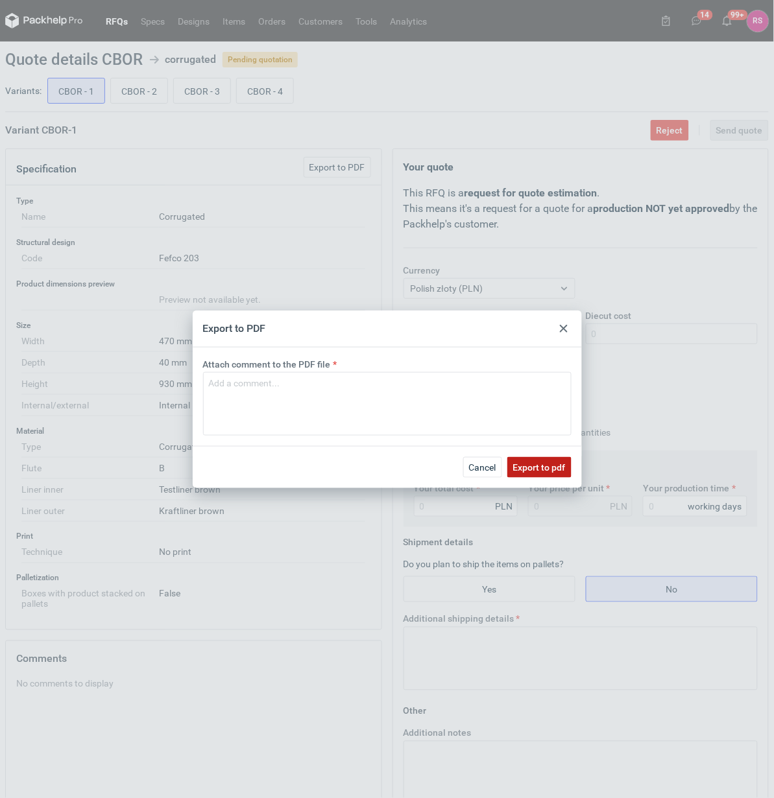
click at [540, 469] on span "Export to pdf" at bounding box center [539, 467] width 53 height 9
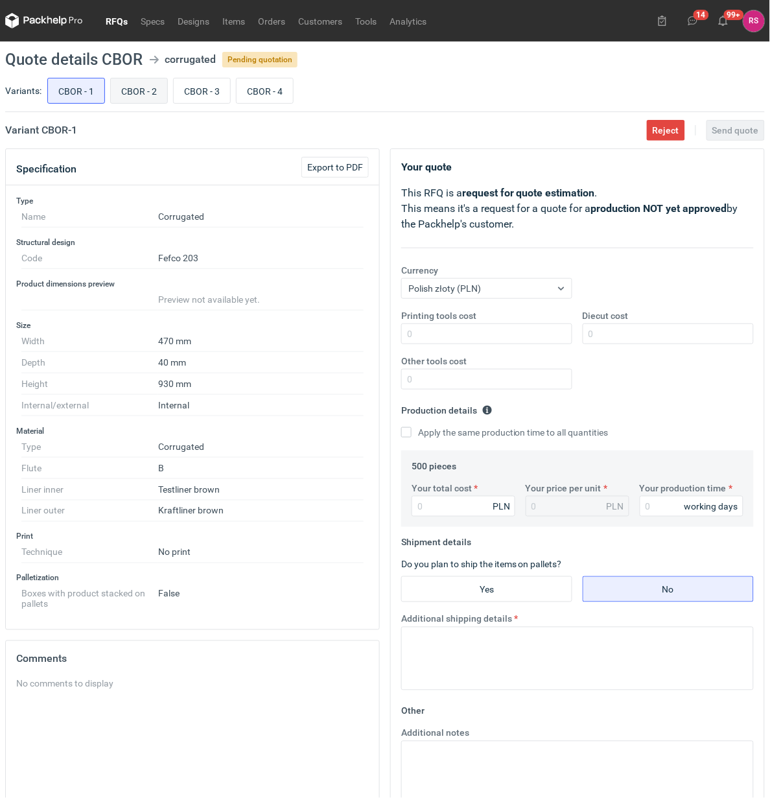
click at [147, 88] on input "CBOR - 2" at bounding box center [139, 90] width 56 height 25
radio input "true"
click at [334, 171] on span "Export to PDF" at bounding box center [335, 167] width 56 height 9
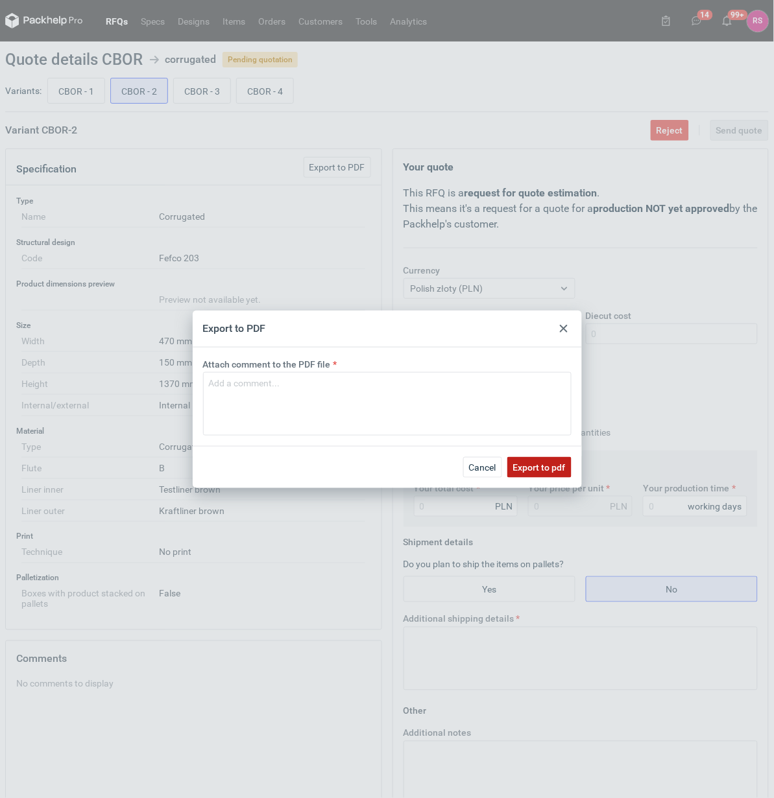
click at [538, 468] on span "Export to pdf" at bounding box center [539, 467] width 53 height 9
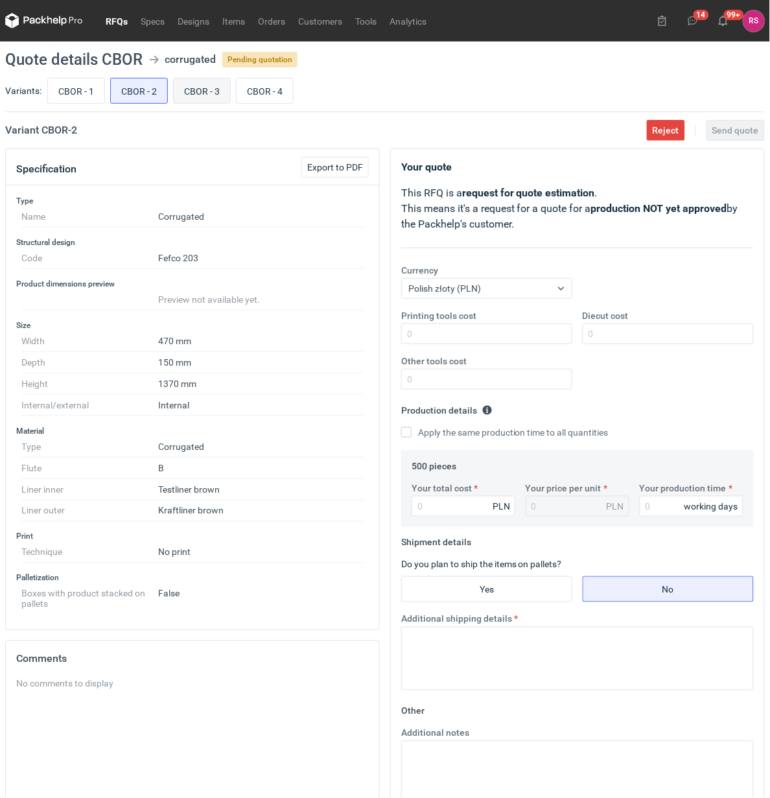
click at [206, 91] on input "CBOR - 3" at bounding box center [202, 90] width 56 height 25
radio input "true"
click at [338, 166] on span "Export to PDF" at bounding box center [335, 167] width 56 height 9
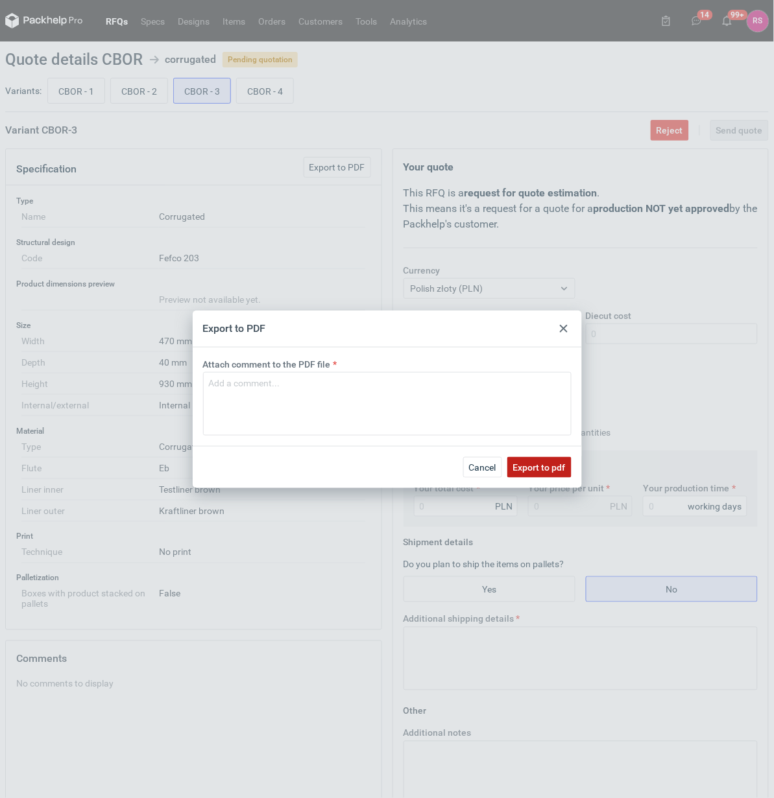
click at [543, 469] on span "Export to pdf" at bounding box center [539, 467] width 53 height 9
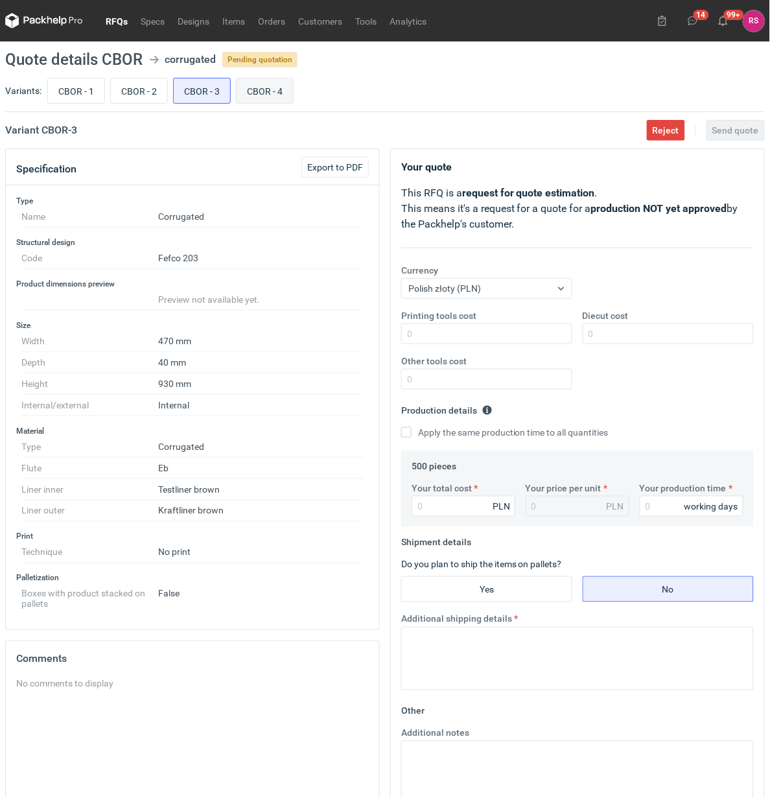
click at [270, 88] on input "CBOR - 4" at bounding box center [265, 90] width 56 height 25
radio input "true"
click at [339, 167] on span "Export to PDF" at bounding box center [335, 167] width 56 height 9
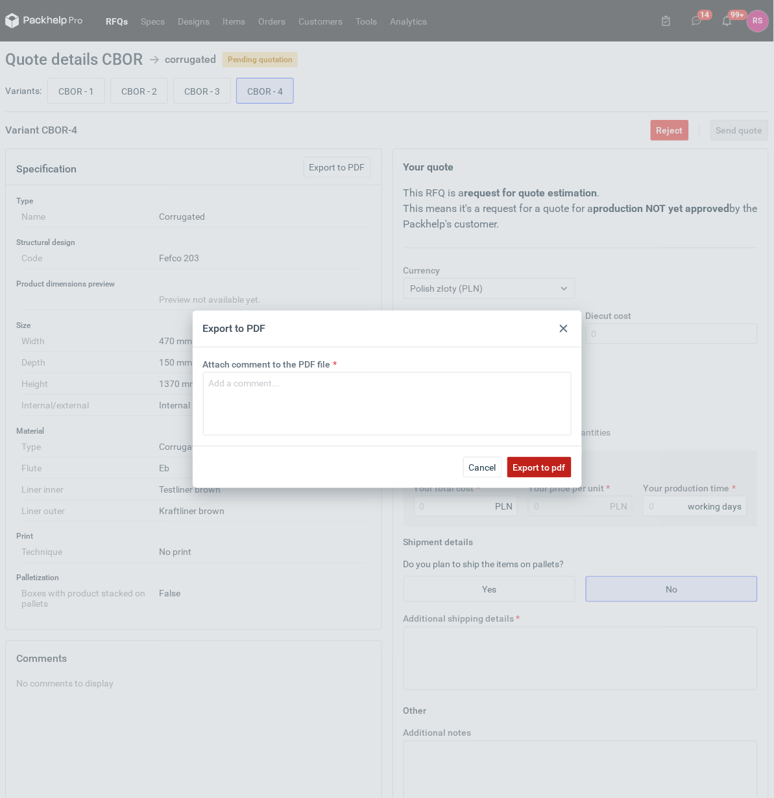
click at [535, 465] on span "Export to pdf" at bounding box center [539, 467] width 53 height 9
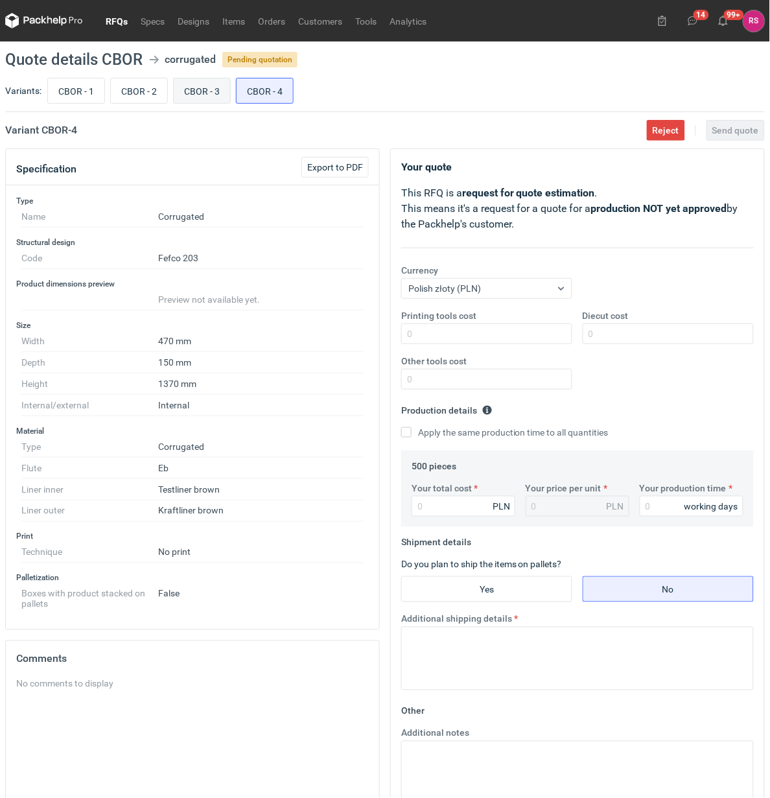
click at [209, 93] on input "CBOR - 3" at bounding box center [202, 90] width 56 height 25
radio input "true"
click at [128, 89] on input "CBOR - 2" at bounding box center [139, 90] width 56 height 25
radio input "true"
click at [75, 88] on input "CBOR - 1" at bounding box center [76, 90] width 56 height 25
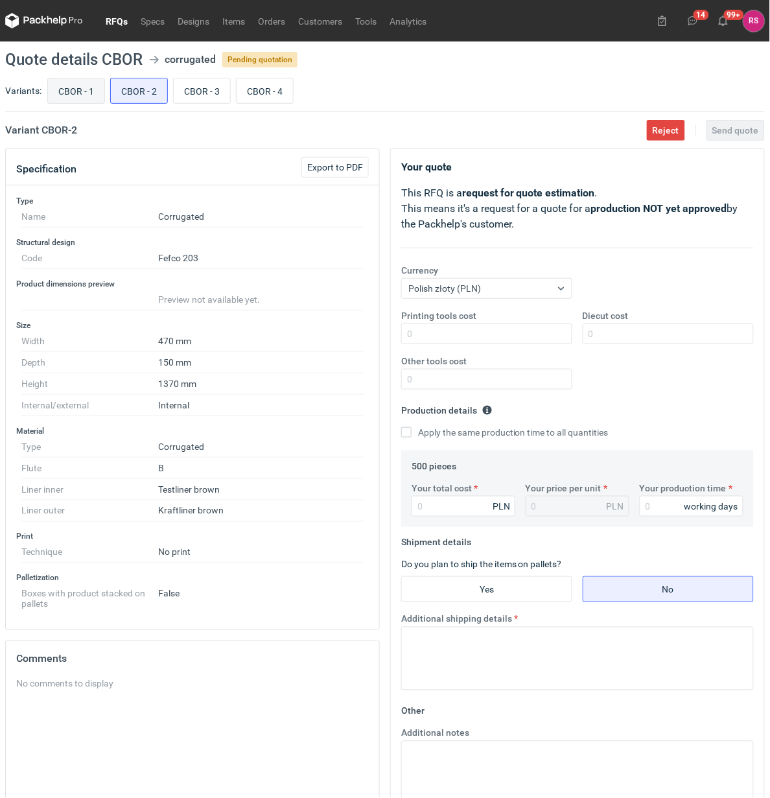
radio input "true"
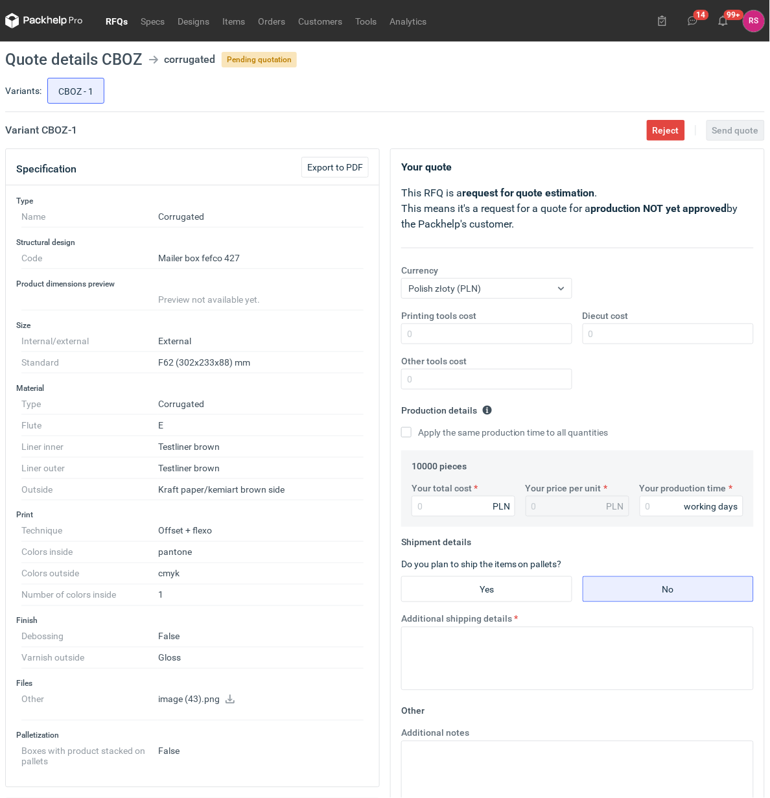
click at [244, 536] on dd "Offset + flexo" at bounding box center [261, 531] width 206 height 21
click at [344, 163] on span "Export to PDF" at bounding box center [335, 167] width 56 height 9
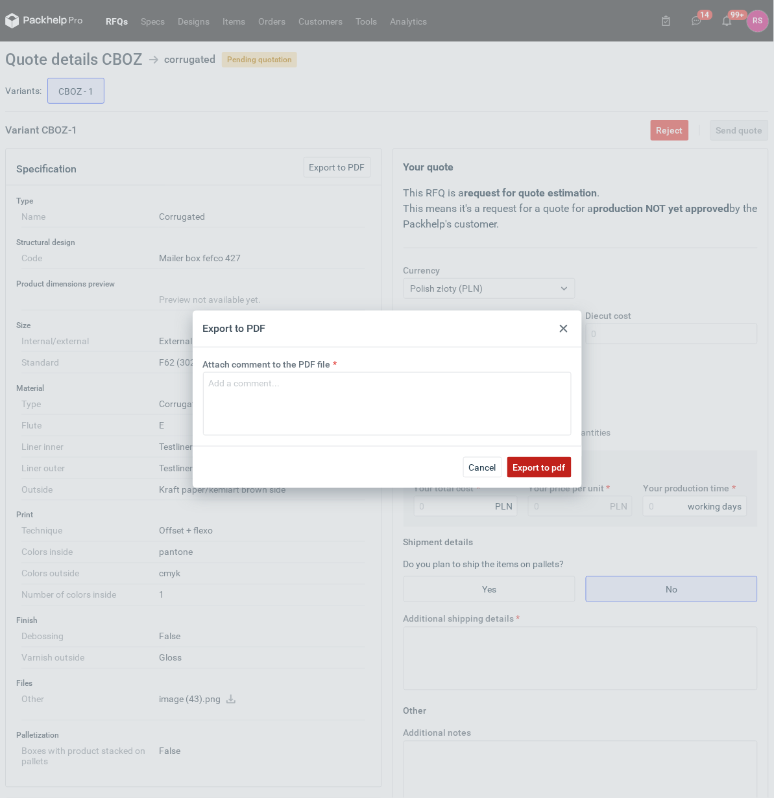
click at [527, 459] on button "Export to pdf" at bounding box center [539, 467] width 64 height 21
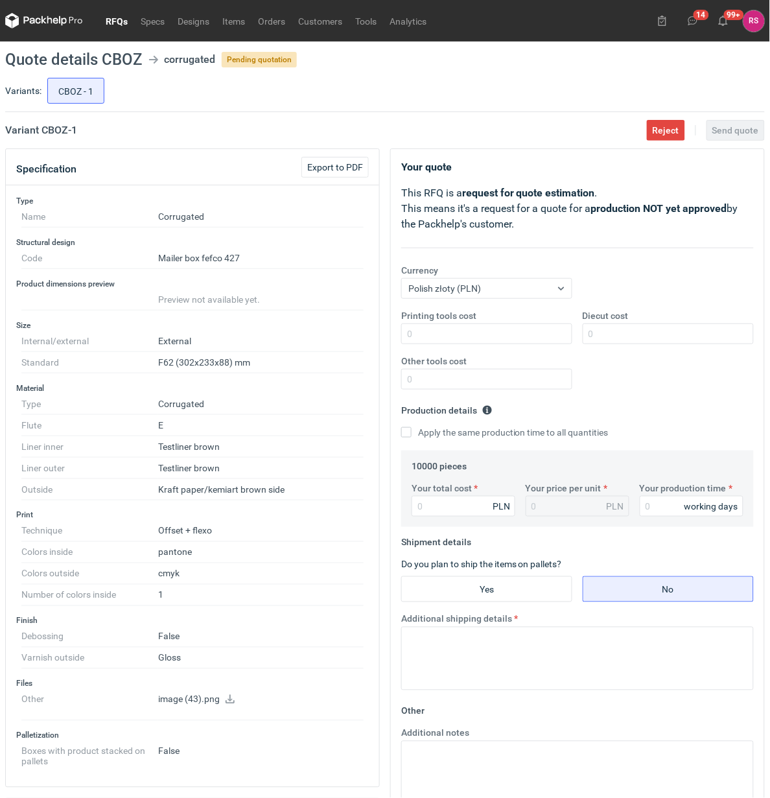
click at [232, 702] on icon at bounding box center [230, 699] width 10 height 9
